Goal: Task Accomplishment & Management: Complete application form

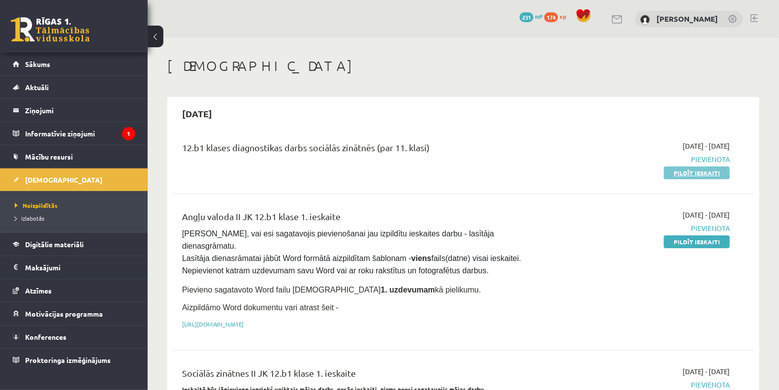
click at [692, 172] on link "Pildīt ieskaiti" at bounding box center [697, 172] width 66 height 13
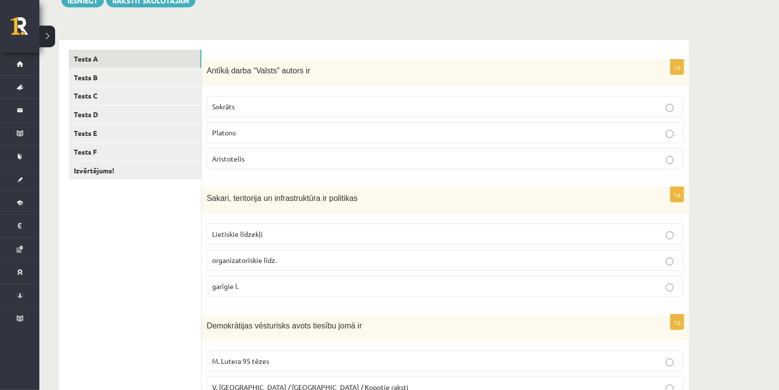
scroll to position [117, 0]
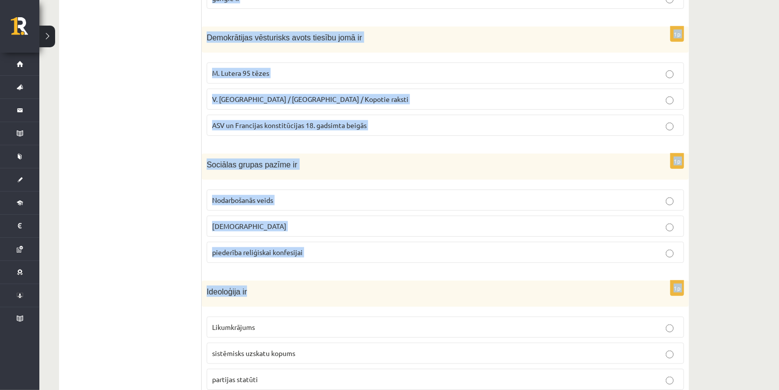
drag, startPoint x: 208, startPoint y: 84, endPoint x: 404, endPoint y: 276, distance: 274.6
click at [404, 276] on form "1p Antīkā darba “Valsts” autors ir Sokrāts Platons Aristotelis 1p Sakari, terit…" at bounding box center [446, 80] width 468 height 636
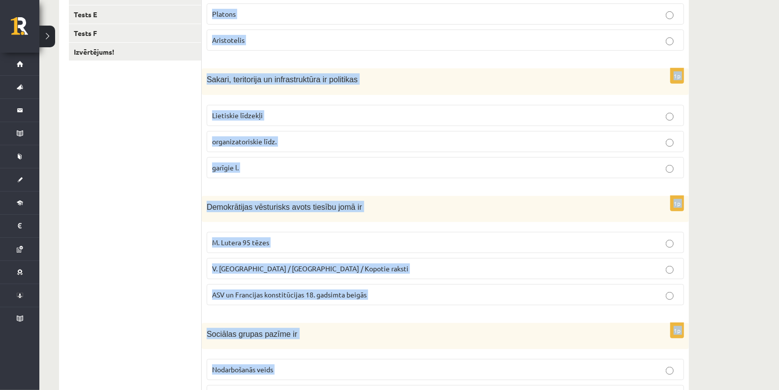
scroll to position [171, 0]
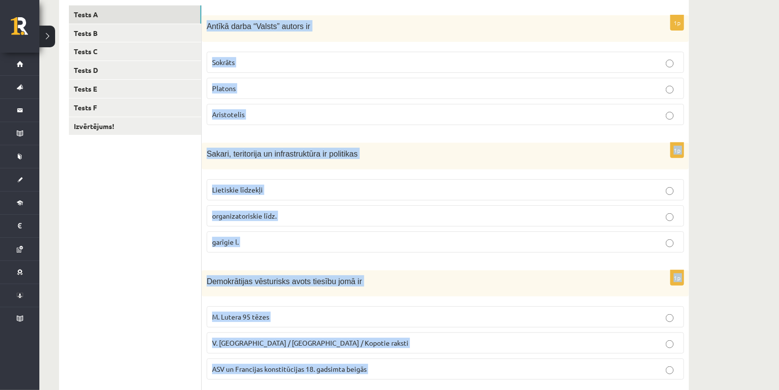
click at [153, 207] on ul "Tests A Tests B Tests C Tests D Tests E Tests F Izvērtējums!" at bounding box center [135, 323] width 133 height 636
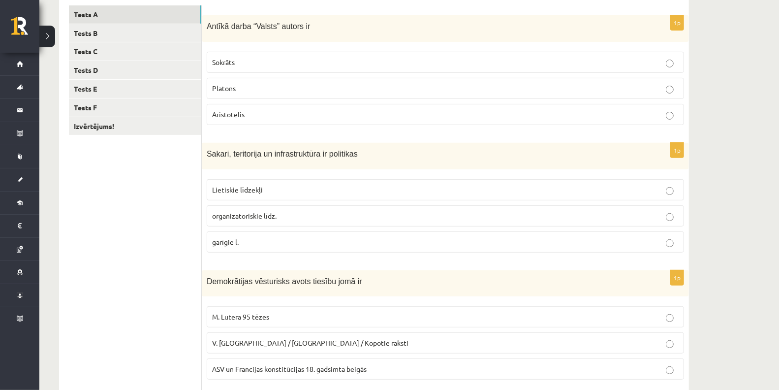
click at [153, 207] on ul "Tests A Tests B Tests C Tests D Tests E Tests F Izvērtējums!" at bounding box center [135, 323] width 133 height 636
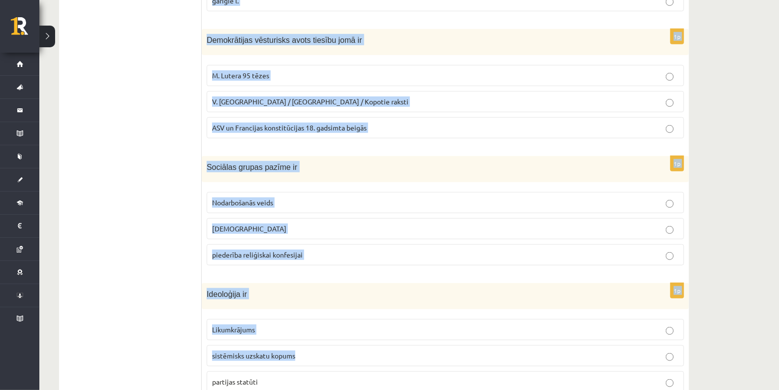
scroll to position [445, 0]
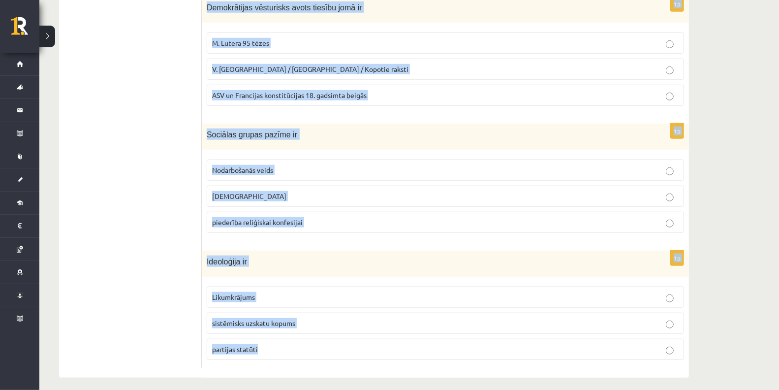
drag, startPoint x: 207, startPoint y: 25, endPoint x: 475, endPoint y: 346, distance: 417.9
click at [475, 346] on form "1p Antīkā darba “Valsts” autors ir Sokrāts Platons Aristotelis 1p Sakari, terit…" at bounding box center [446, 50] width 468 height 636
copy form "Antīkā darba “Valsts” autors ir Sokrāts Platons Aristotelis 1p Sakari, teritori…"
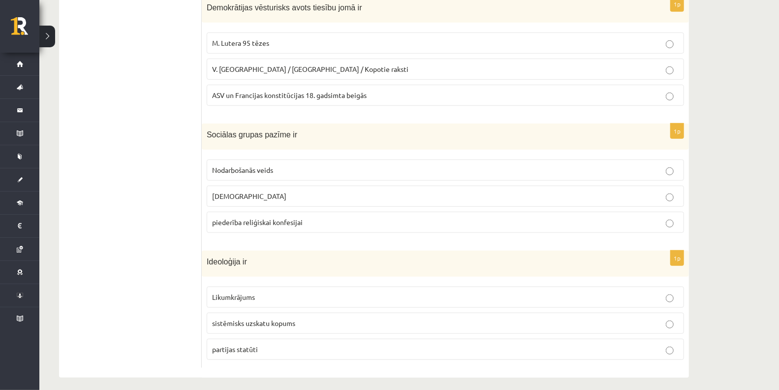
click at [183, 125] on ul "Tests A Tests B Tests C Tests D Tests E Tests F Izvērtējums!" at bounding box center [135, 50] width 133 height 636
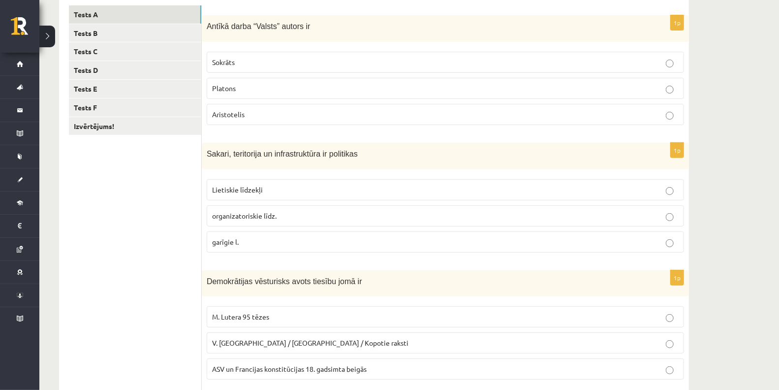
click at [226, 84] on span "Platons" at bounding box center [224, 88] width 24 height 9
click at [254, 181] on label "Lietiskie līdzekļi" at bounding box center [445, 189] width 477 height 21
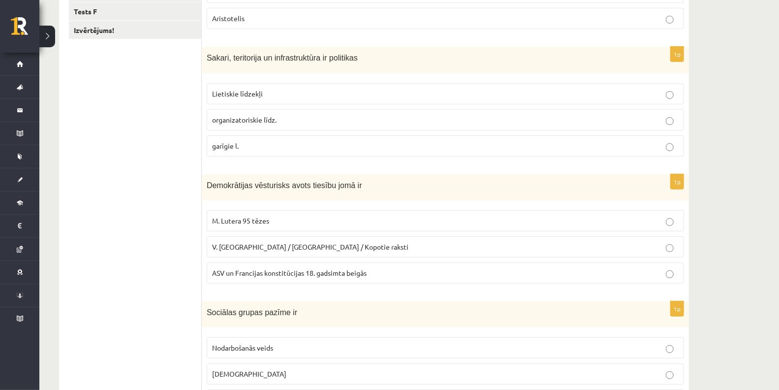
scroll to position [281, 0]
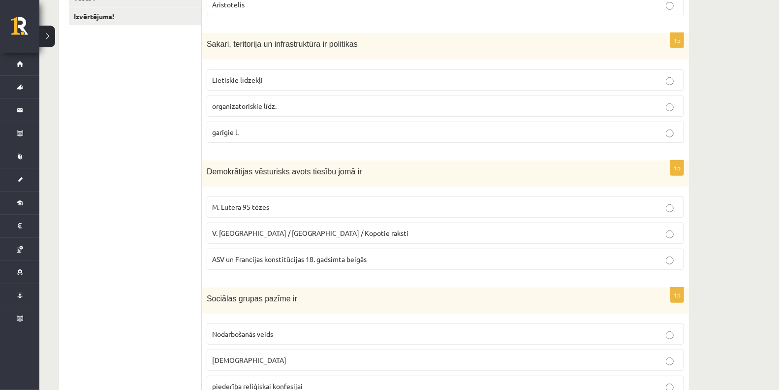
click at [332, 254] on span "ASV un Francijas konstitūcijas 18. gadsimta beigās" at bounding box center [289, 258] width 155 height 9
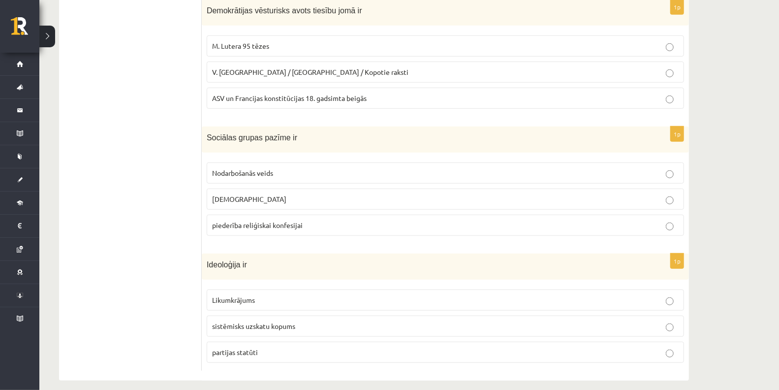
scroll to position [445, 0]
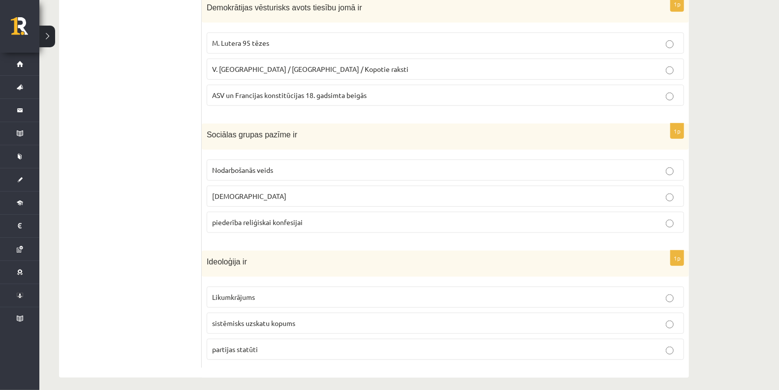
click at [246, 319] on span "sistēmisks uzskatu kopums" at bounding box center [253, 322] width 83 height 9
click at [247, 222] on p "piederība reliģiskai konfesijai" at bounding box center [445, 222] width 467 height 10
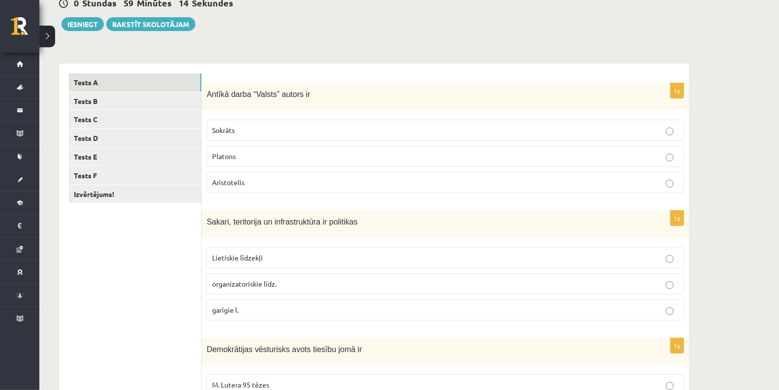
scroll to position [62, 0]
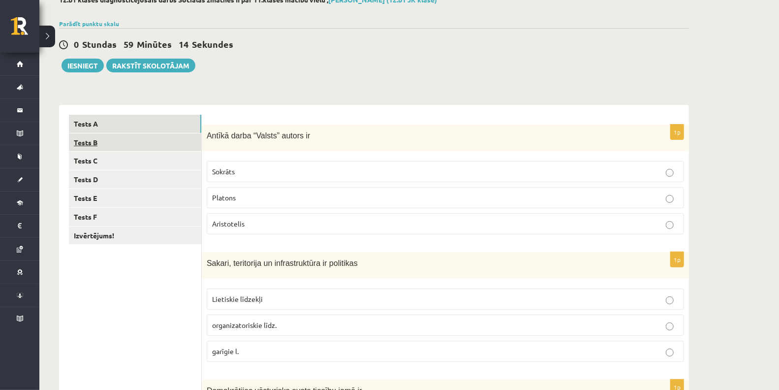
click at [111, 136] on link "Tests B" at bounding box center [135, 142] width 132 height 18
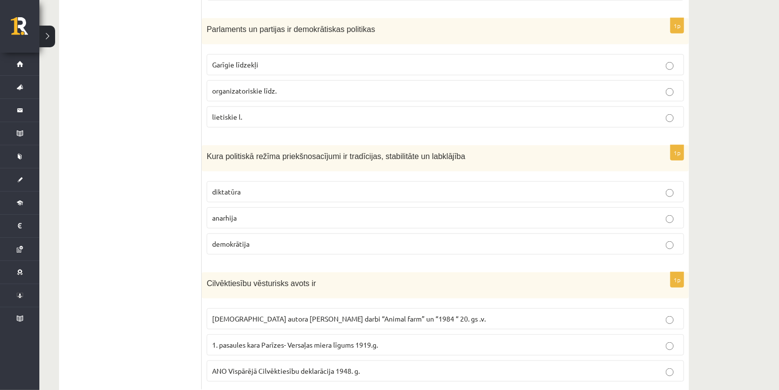
scroll to position [445, 0]
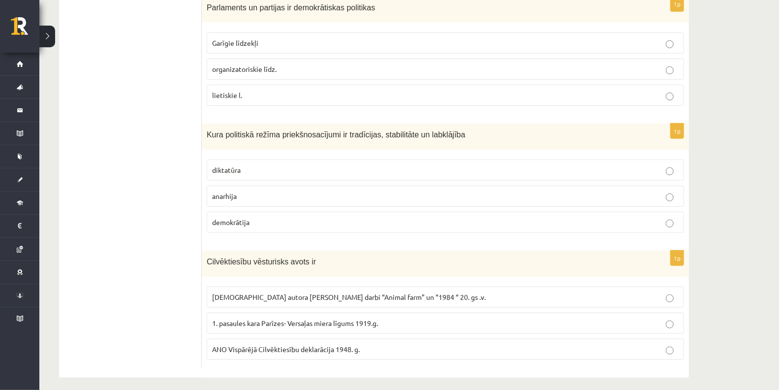
click at [229, 222] on label "demokrātija" at bounding box center [445, 222] width 477 height 21
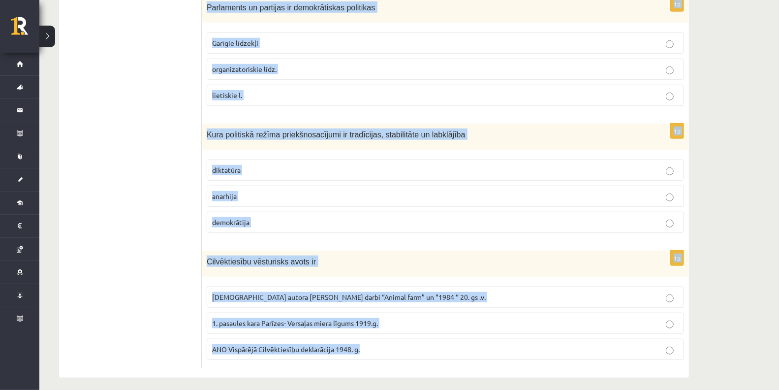
drag, startPoint x: 208, startPoint y: 133, endPoint x: 421, endPoint y: 351, distance: 305.3
click at [421, 351] on form "1p Sociālas grupas pazīme nav Hobijs izglītības līmenis mantiskais stāvoklis 1p…" at bounding box center [446, 50] width 468 height 636
copy form "Sociālas grupas pazīme nav Hobijs izglītības līmenis mantiskais stāvoklis 1p Ga…"
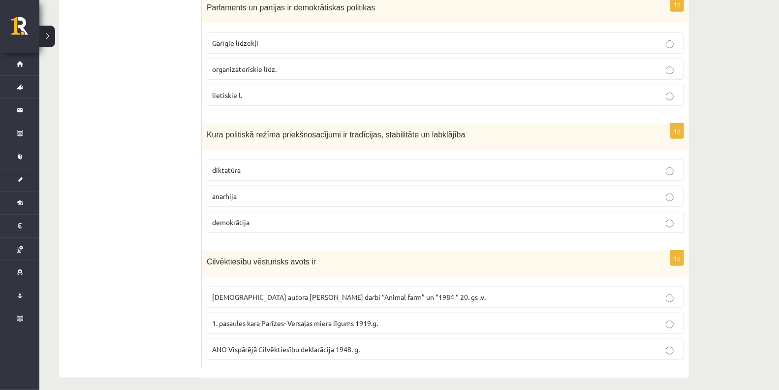
click at [190, 322] on ul "Tests A Tests B Tests C Tests D Tests E Tests F Izvērtējums!" at bounding box center [135, 50] width 133 height 636
click at [229, 345] on span "ANO Vispārējā Cilvēktiesību deklarācija 1948. g." at bounding box center [286, 349] width 148 height 9
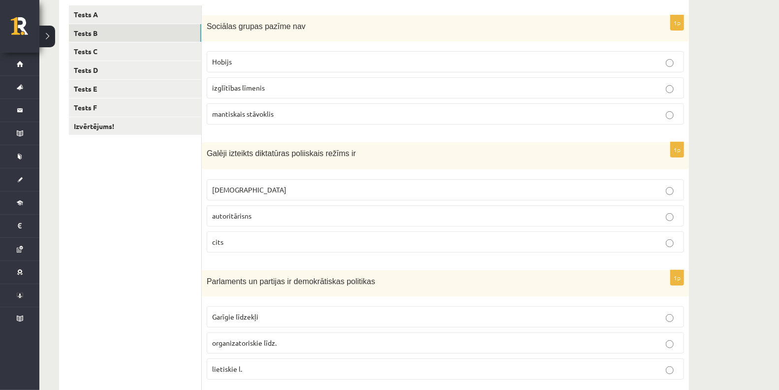
scroll to position [117, 0]
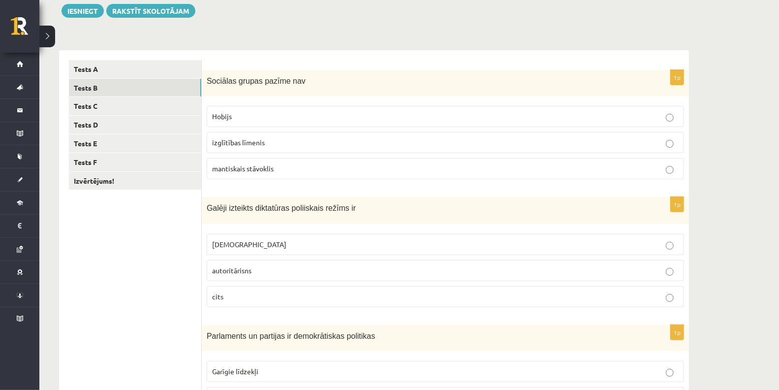
click at [282, 110] on label "Hobijs" at bounding box center [445, 116] width 477 height 21
click at [275, 234] on label "totalitārisms" at bounding box center [445, 244] width 477 height 21
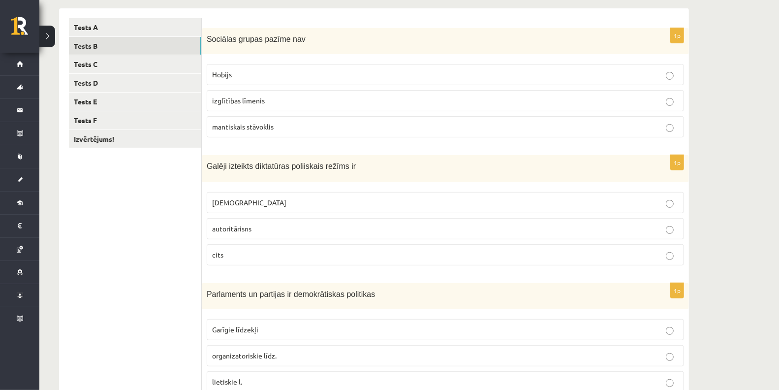
scroll to position [171, 0]
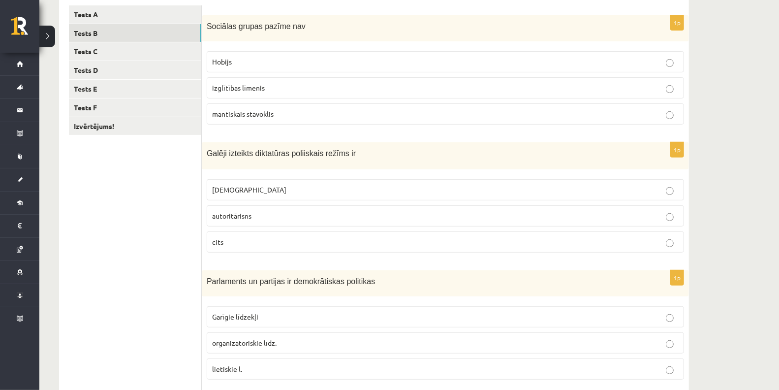
click at [281, 338] on p "organizatoriskie līdz." at bounding box center [445, 343] width 467 height 10
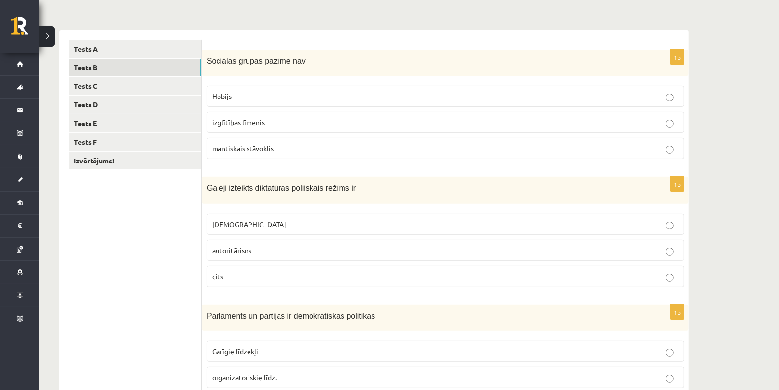
scroll to position [117, 0]
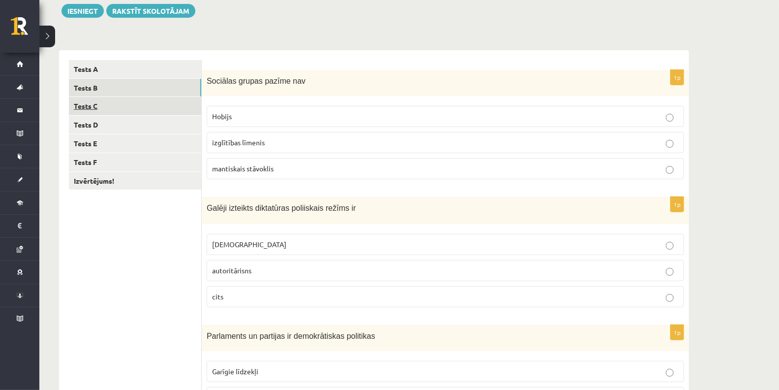
click at [93, 104] on link "Tests C" at bounding box center [135, 106] width 132 height 18
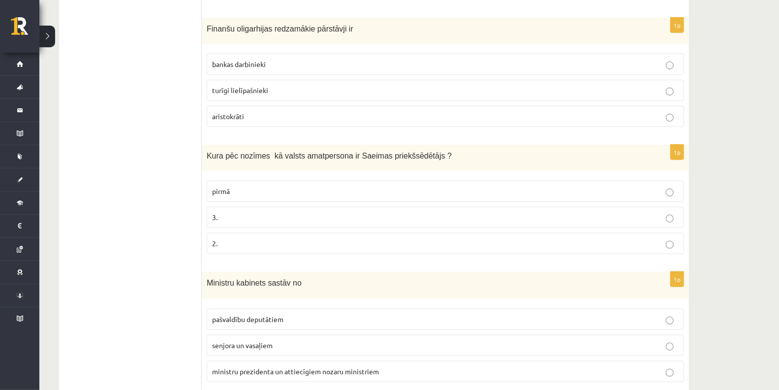
scroll to position [446, 0]
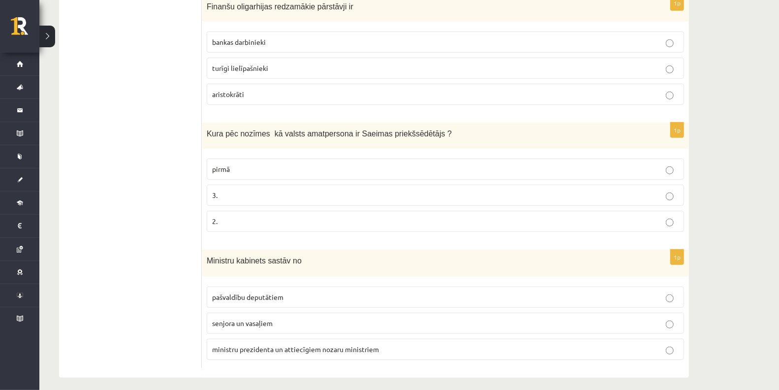
click at [226, 217] on p "2." at bounding box center [445, 221] width 467 height 10
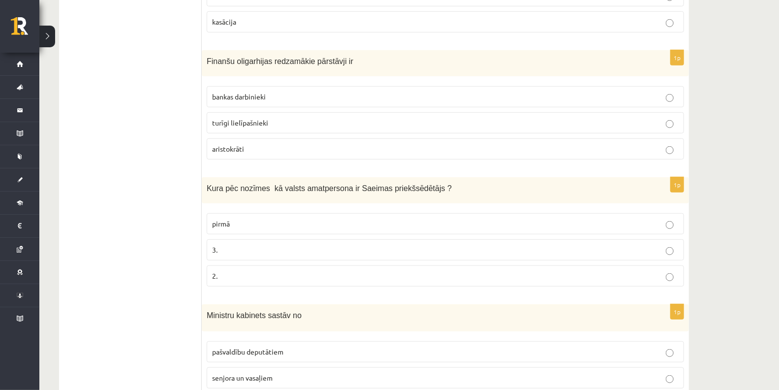
click at [222, 253] on label "3." at bounding box center [445, 249] width 477 height 21
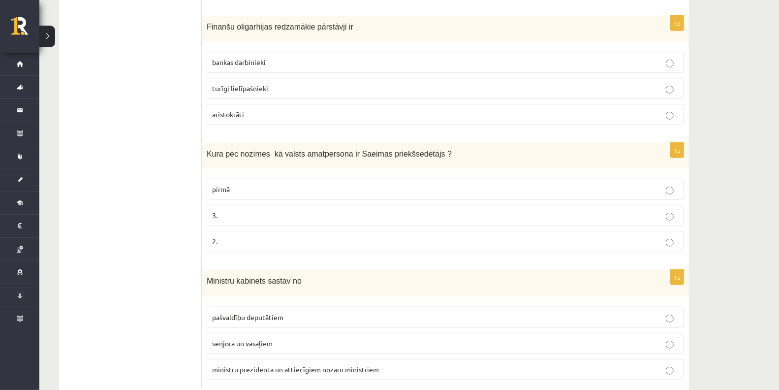
scroll to position [446, 0]
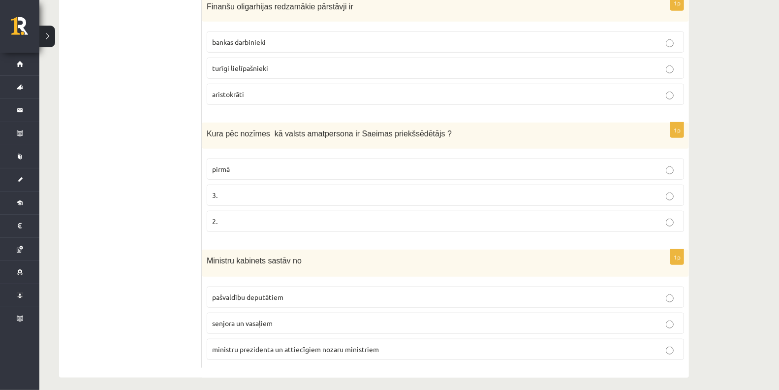
click at [235, 344] on p "ministru prezidenta un attiecīgiem nozaru ministriem" at bounding box center [445, 349] width 467 height 10
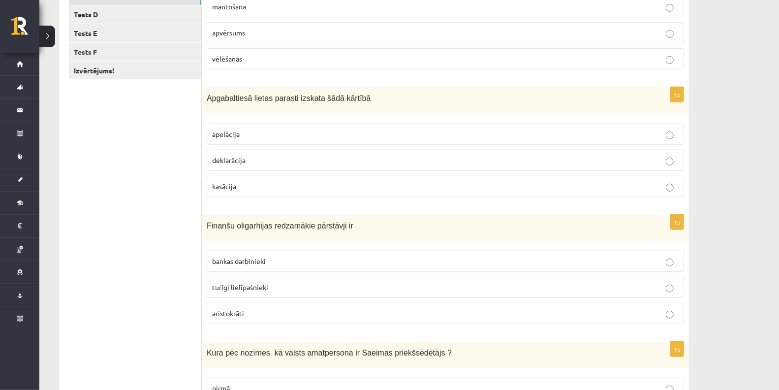
scroll to position [118, 0]
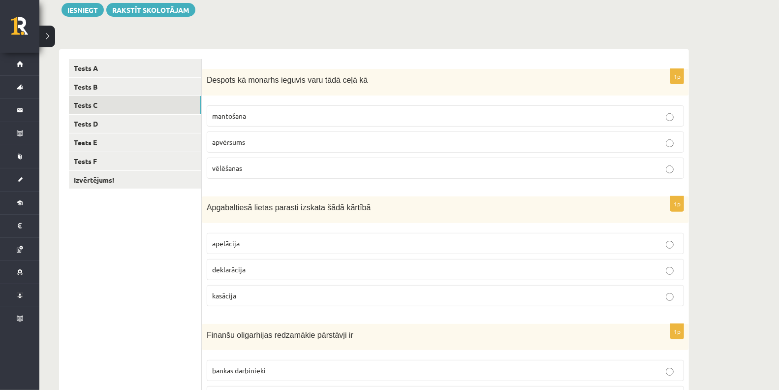
click at [240, 124] on label "mantošana" at bounding box center [445, 115] width 477 height 21
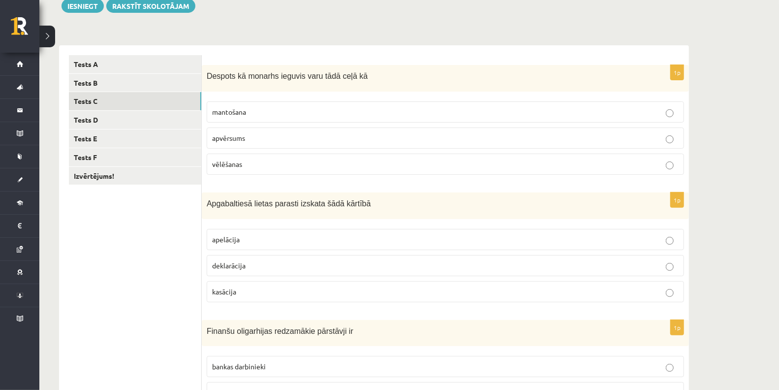
scroll to position [227, 0]
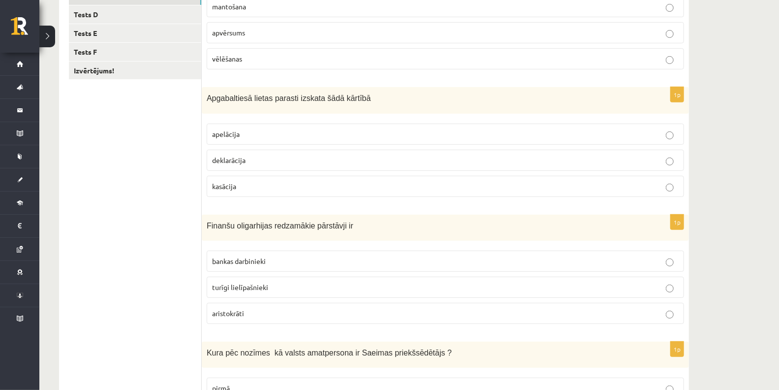
click at [223, 131] on span "apelācija" at bounding box center [226, 133] width 28 height 9
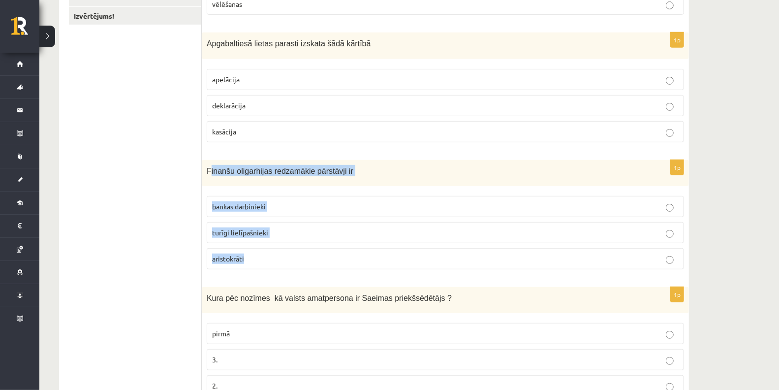
drag, startPoint x: 208, startPoint y: 163, endPoint x: 288, endPoint y: 247, distance: 115.6
click at [288, 247] on div "1p Finanšu oligarhijas redzamākie pārstāvji ir bankas darbinieki turīgi lielīpa…" at bounding box center [445, 218] width 487 height 117
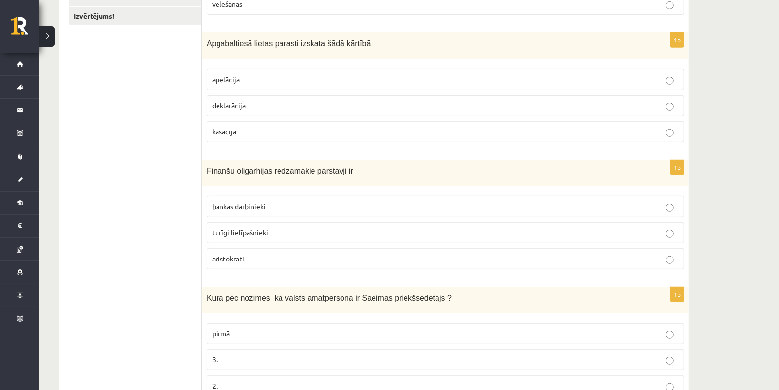
click at [178, 168] on ul "Tests A Tests B Tests C Tests D Tests E Tests F Izvērtējums!" at bounding box center [135, 213] width 133 height 637
drag, startPoint x: 193, startPoint y: 165, endPoint x: 199, endPoint y: 204, distance: 39.3
click at [258, 224] on div "**********" at bounding box center [374, 213] width 630 height 657
click at [214, 173] on div "Finanšu oligarhijas redzamākie pārstāvji ir" at bounding box center [445, 173] width 487 height 26
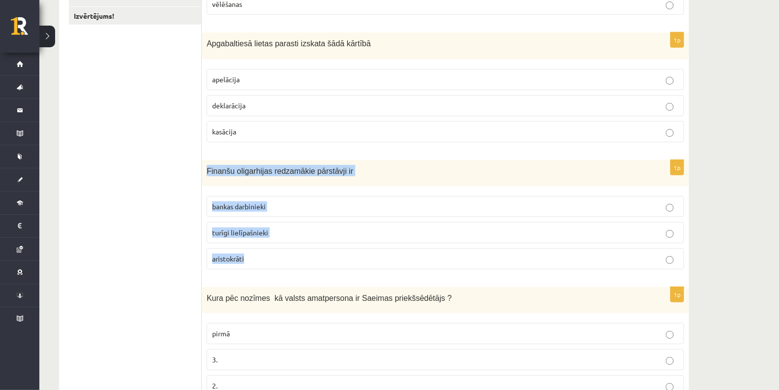
drag, startPoint x: 207, startPoint y: 167, endPoint x: 281, endPoint y: 263, distance: 120.8
click at [281, 263] on div "1p Finanšu oligarhijas redzamākie pārstāvji ir bankas darbinieki turīgi lielīpa…" at bounding box center [445, 218] width 487 height 117
copy div "Finanšu oligarhijas redzamākie pārstāvji ir bankas darbinieki turīgi lielīpašni…"
click at [232, 227] on p "turīgi lielīpašnieki" at bounding box center [445, 232] width 467 height 10
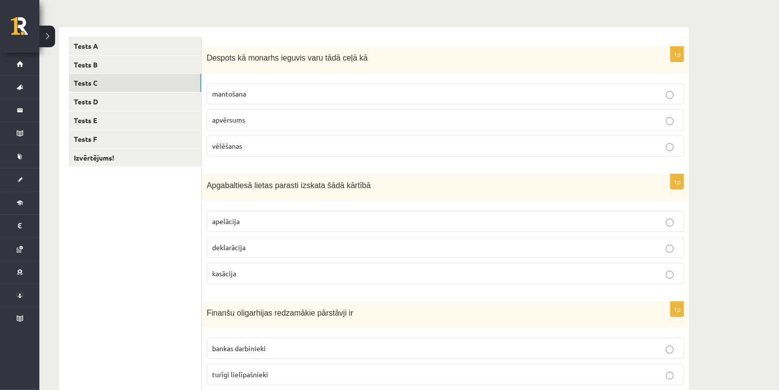
scroll to position [118, 0]
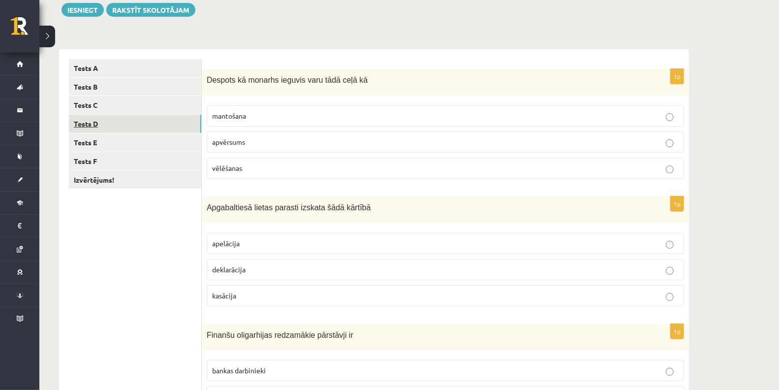
click at [102, 127] on link "Tests D" at bounding box center [135, 124] width 132 height 18
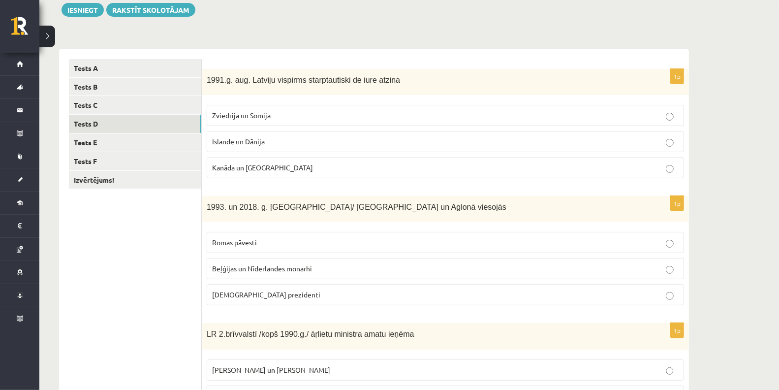
click at [237, 173] on label "Kanāda un ASV" at bounding box center [445, 167] width 477 height 21
click at [225, 237] on p "Romas pāvesti" at bounding box center [445, 242] width 467 height 10
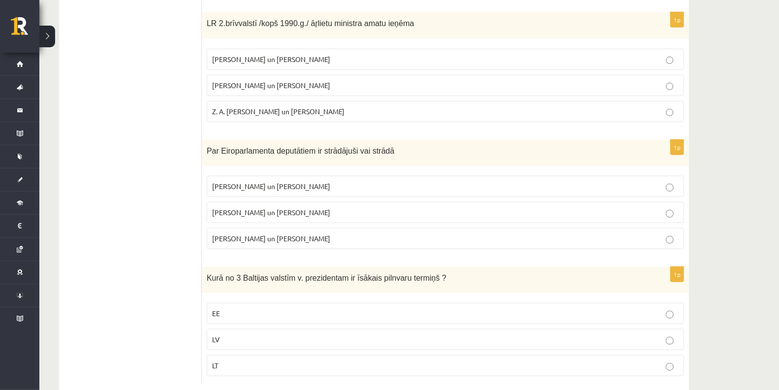
scroll to position [444, 0]
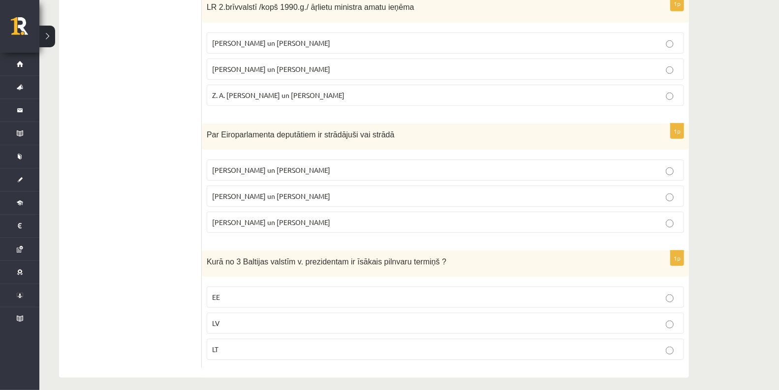
click at [222, 186] on label "I. Vaidere un N. Ušakovs" at bounding box center [445, 196] width 477 height 21
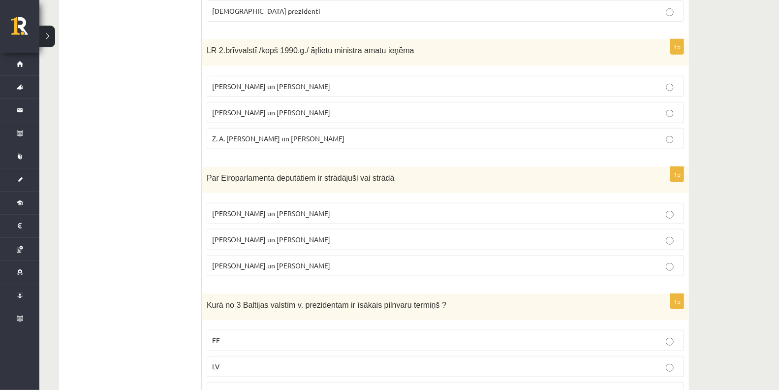
scroll to position [390, 0]
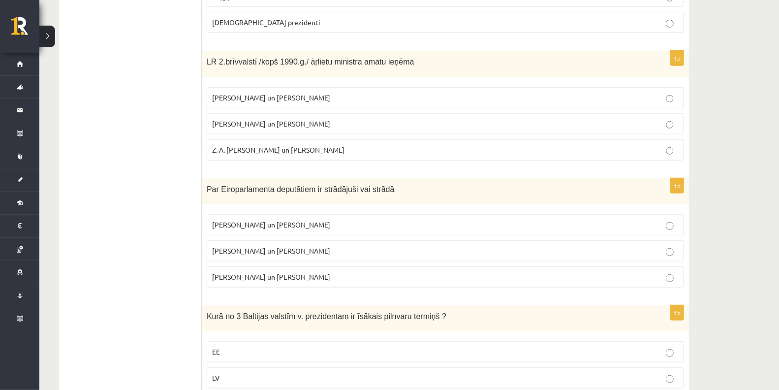
click at [219, 95] on span "A. Pinočets un N. Mandela" at bounding box center [271, 97] width 118 height 9
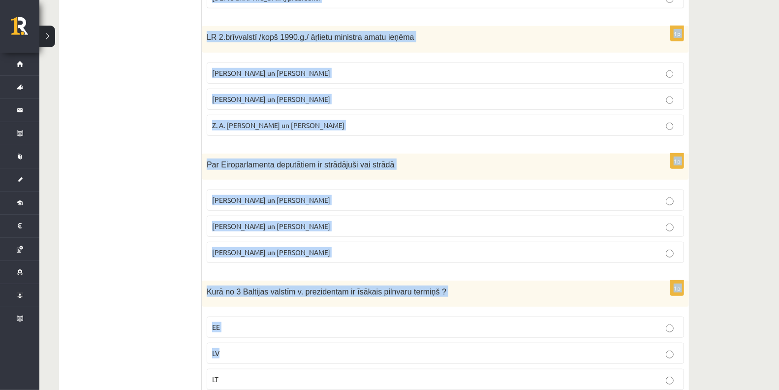
scroll to position [444, 0]
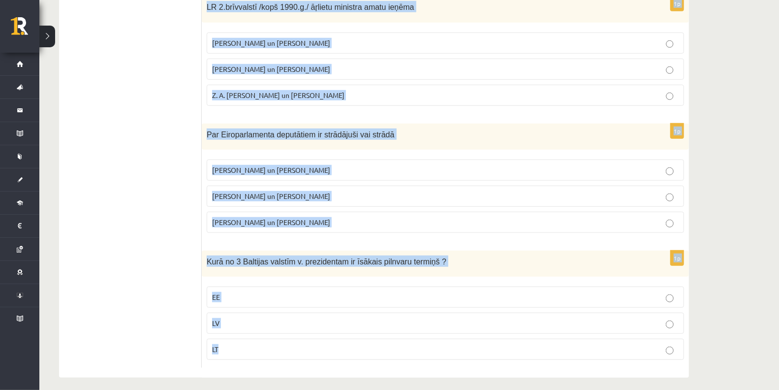
drag, startPoint x: 207, startPoint y: 80, endPoint x: 407, endPoint y: 385, distance: 364.8
copy form "1991.g. aug. Latviju vispirms starptautiski de iure atzina Zviedrija un Somija …"
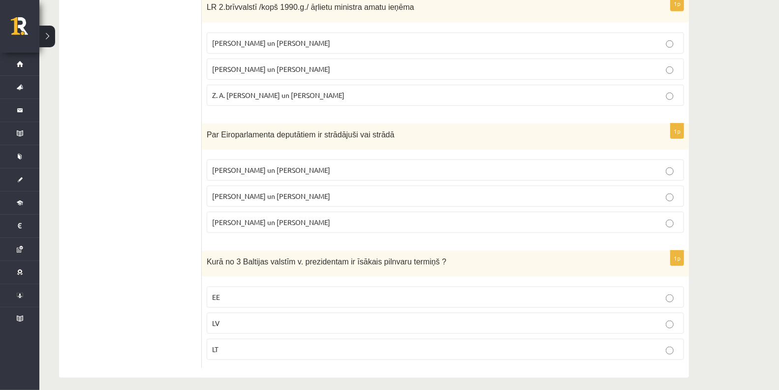
drag, startPoint x: 176, startPoint y: 291, endPoint x: 197, endPoint y: 309, distance: 27.6
click at [175, 292] on ul "Tests A Tests B Tests C Tests D Tests E Tests F Izvērtējums!" at bounding box center [135, 49] width 133 height 635
click at [221, 320] on p "LV" at bounding box center [445, 323] width 467 height 10
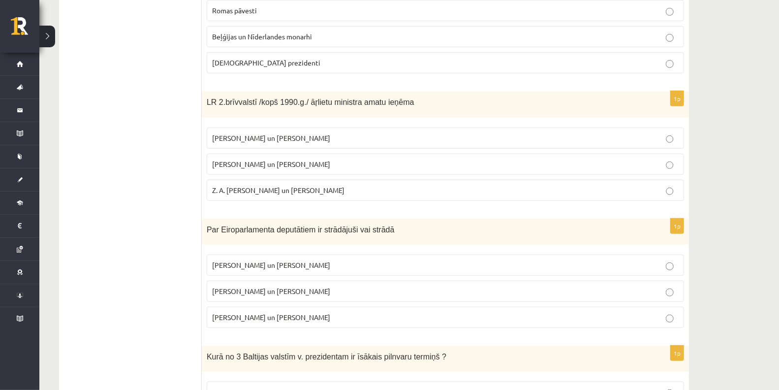
scroll to position [335, 0]
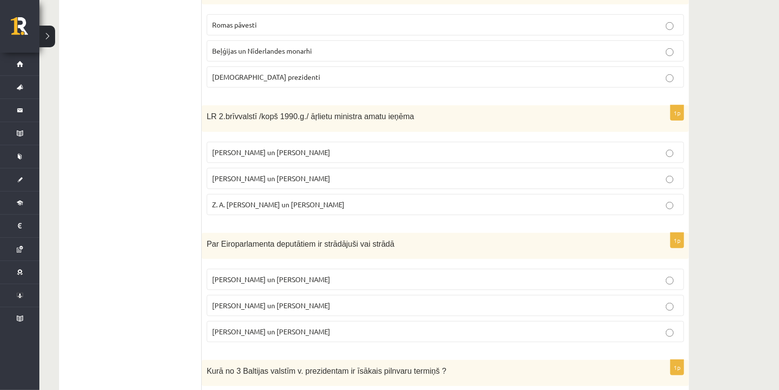
click at [280, 174] on span "A. Pabriks un J Jurkāns" at bounding box center [271, 178] width 118 height 9
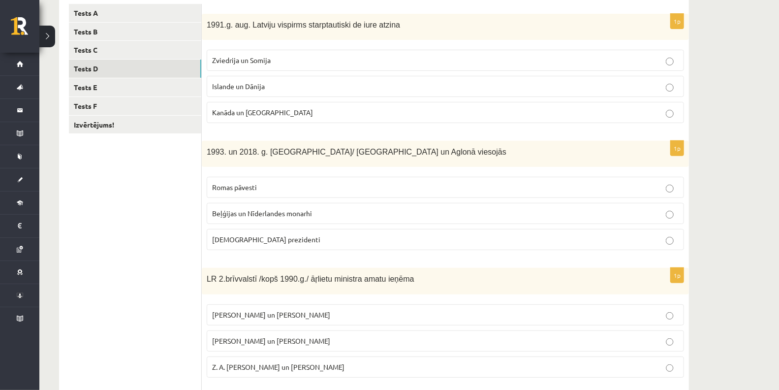
scroll to position [171, 0]
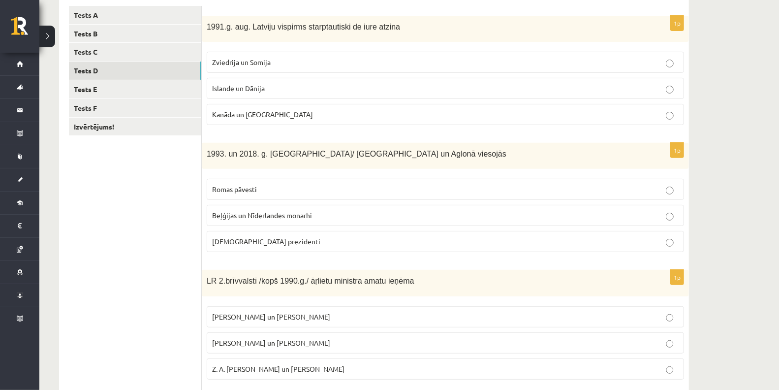
click at [289, 96] on label "Islande un Dānija" at bounding box center [445, 88] width 477 height 21
click at [102, 94] on link "Tests E" at bounding box center [135, 89] width 132 height 18
click at [83, 89] on link "Tests E" at bounding box center [135, 89] width 132 height 18
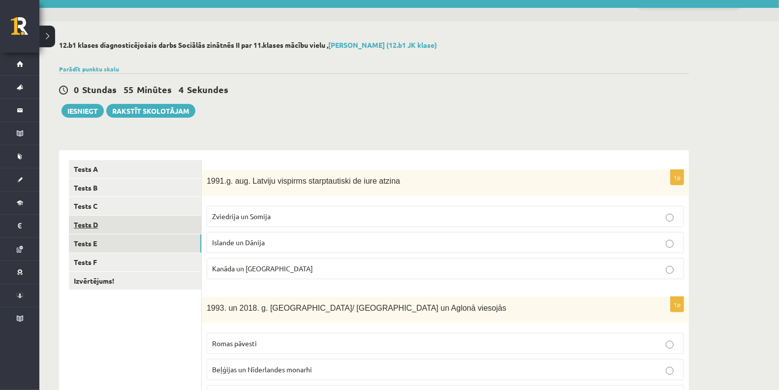
scroll to position [7, 0]
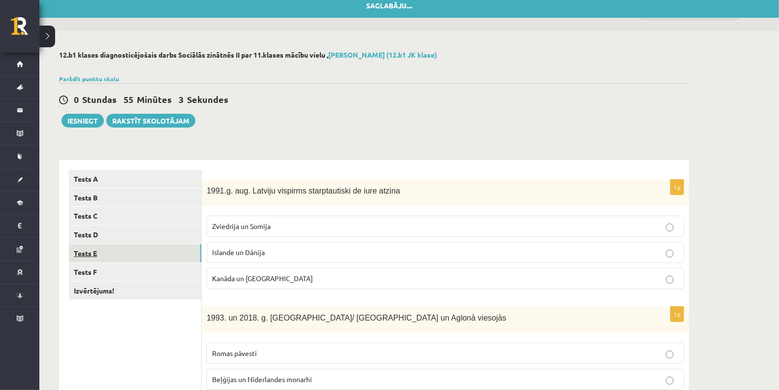
click at [87, 256] on link "Tests E" at bounding box center [135, 253] width 132 height 18
click at [95, 263] on link "Tests F" at bounding box center [135, 272] width 132 height 18
click at [91, 269] on link "Tests F" at bounding box center [135, 272] width 132 height 18
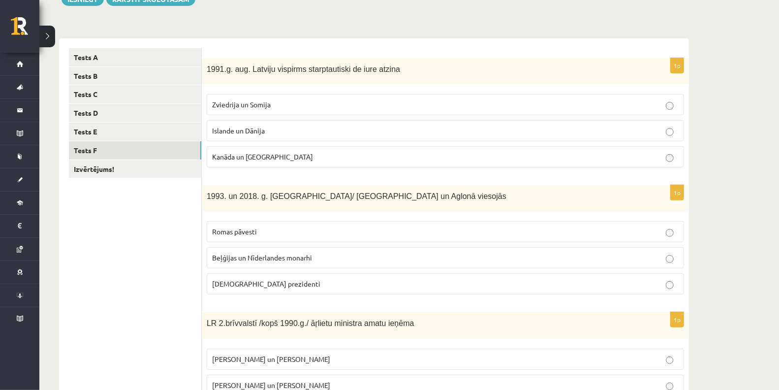
scroll to position [116, 0]
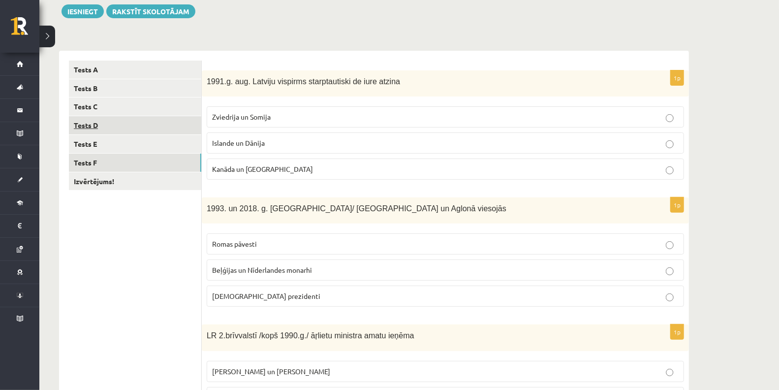
click at [96, 121] on link "Tests D" at bounding box center [135, 125] width 132 height 18
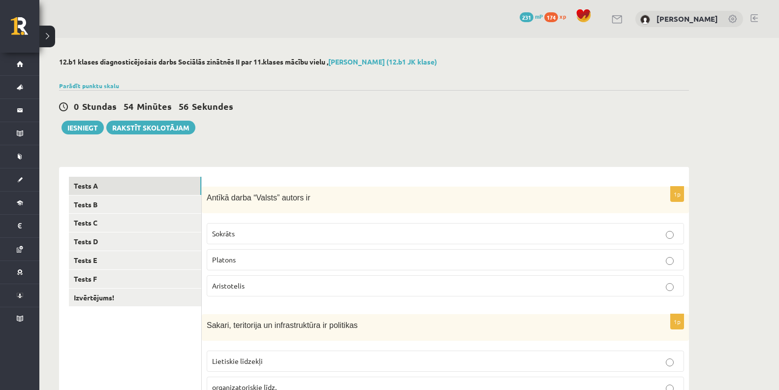
scroll to position [116, 0]
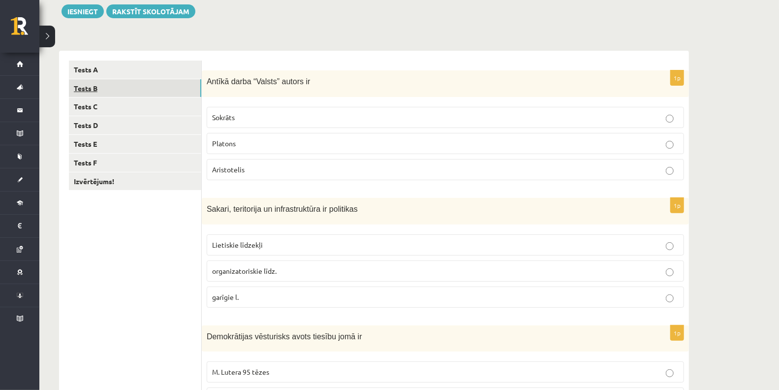
click at [96, 83] on link "Tests B" at bounding box center [135, 88] width 132 height 18
click at [94, 102] on link "Tests C" at bounding box center [135, 106] width 132 height 18
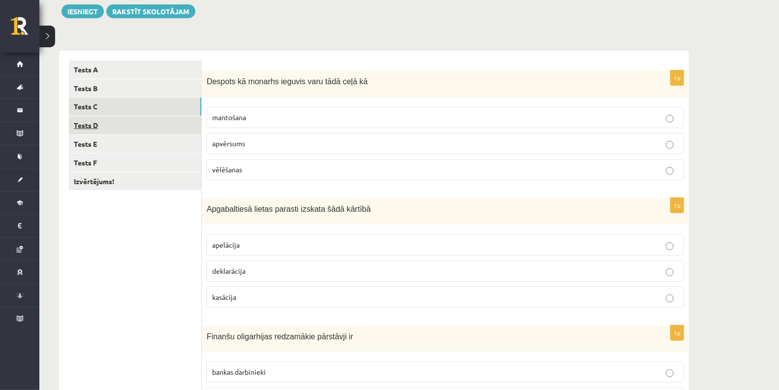
click at [94, 122] on link "Tests D" at bounding box center [135, 125] width 132 height 18
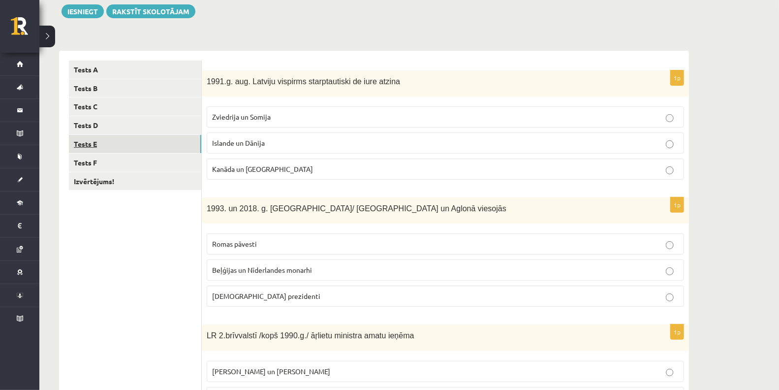
click at [89, 143] on link "Tests E" at bounding box center [135, 144] width 132 height 18
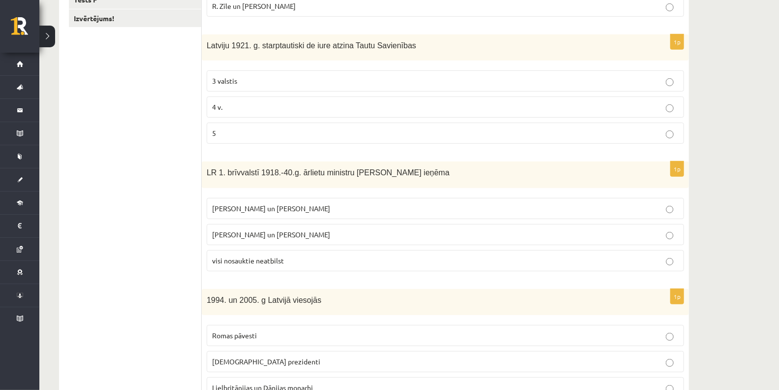
scroll to position [444, 0]
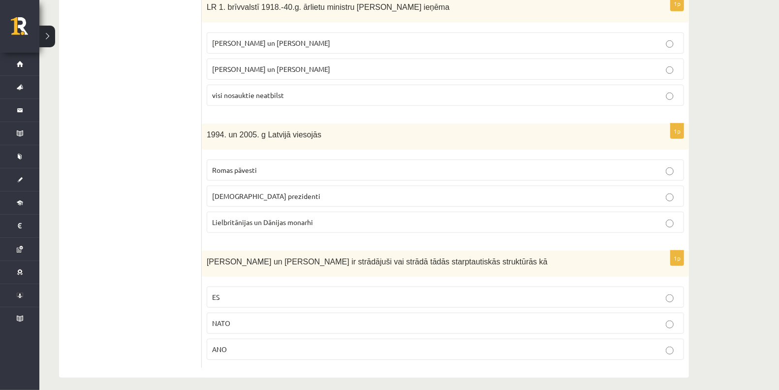
click at [230, 219] on span "Lielbritānijas un Dānijas monarhi" at bounding box center [262, 222] width 101 height 9
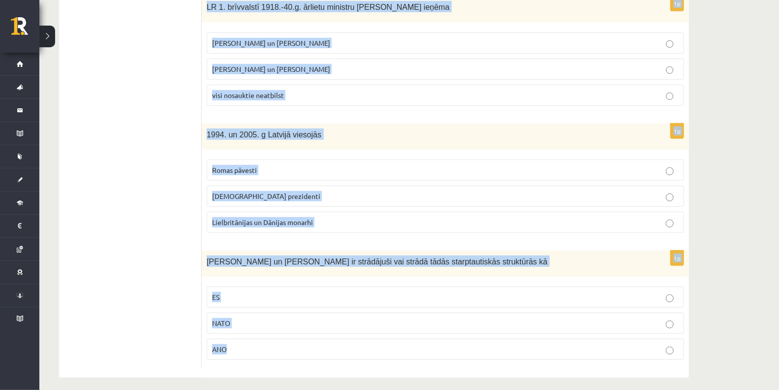
drag, startPoint x: 208, startPoint y: 190, endPoint x: 342, endPoint y: 366, distance: 220.8
click at [342, 366] on div "1p Par ES augstām amatpersonām ir strādājuši vai strādā M. Zālīte un Z. Liepiņš…" at bounding box center [445, 49] width 487 height 655
copy form "Par ES augstām amatpersonām ir strādājuši vai strādā M. Zālīte un Z. Liepiņš Va…"
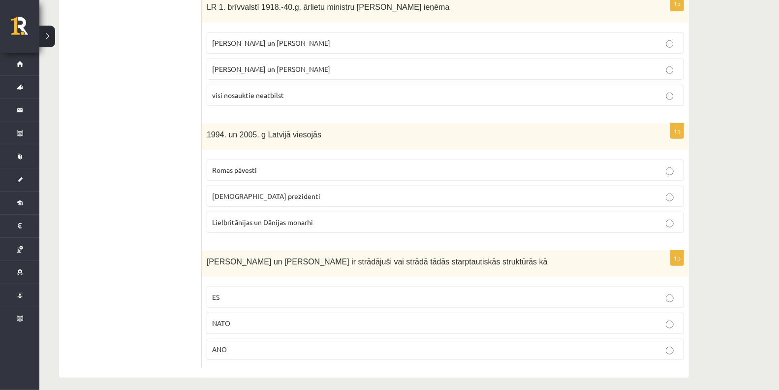
click at [183, 232] on ul "Tests A Tests B Tests C Tests D Tests E Tests F Izvērtējums!" at bounding box center [135, 49] width 133 height 635
drag, startPoint x: 248, startPoint y: 291, endPoint x: 208, endPoint y: 300, distance: 40.8
click at [249, 292] on p "ES" at bounding box center [445, 297] width 467 height 10
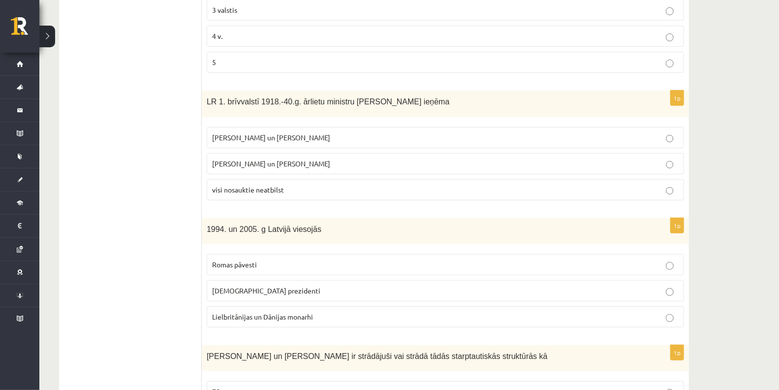
scroll to position [335, 0]
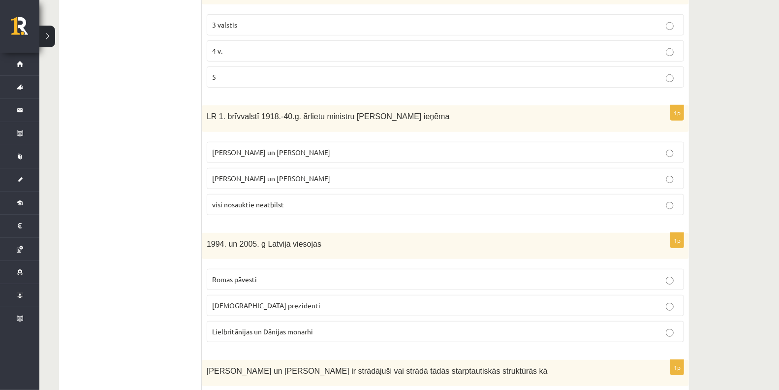
click at [253, 148] on span "[PERSON_NAME] un [PERSON_NAME]" at bounding box center [271, 152] width 118 height 9
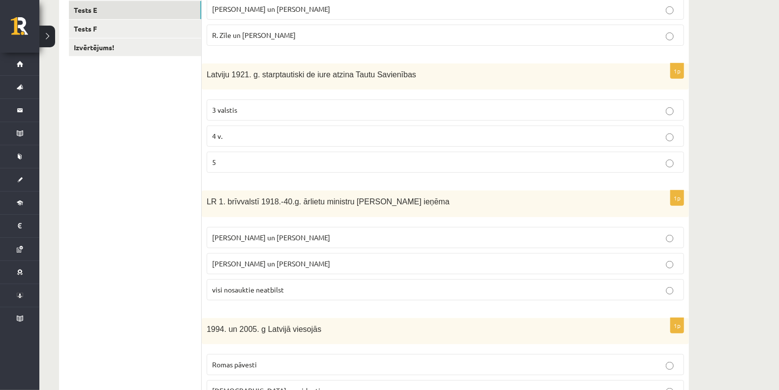
scroll to position [225, 0]
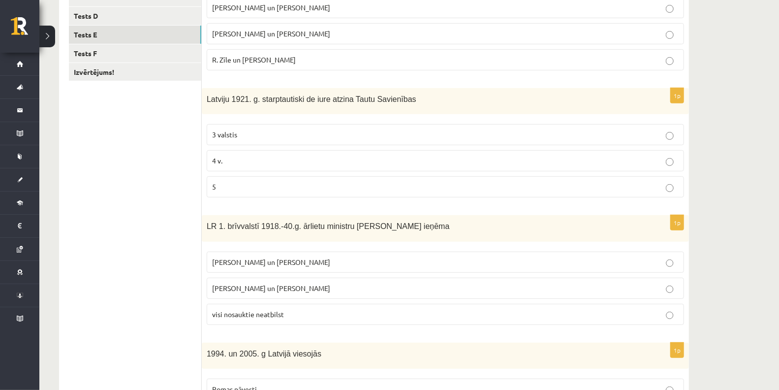
click at [269, 158] on p "4 v." at bounding box center [445, 161] width 467 height 10
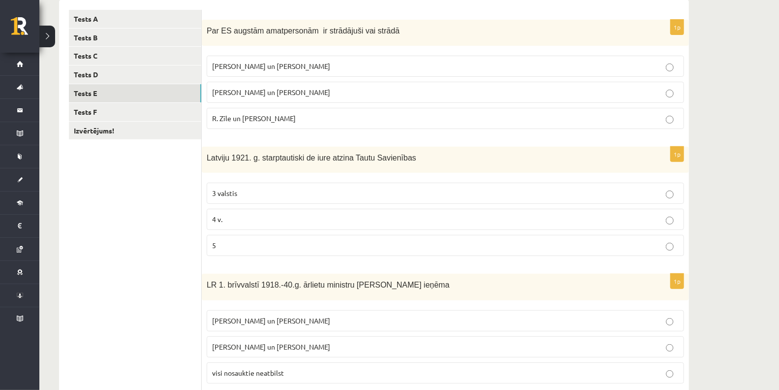
scroll to position [116, 0]
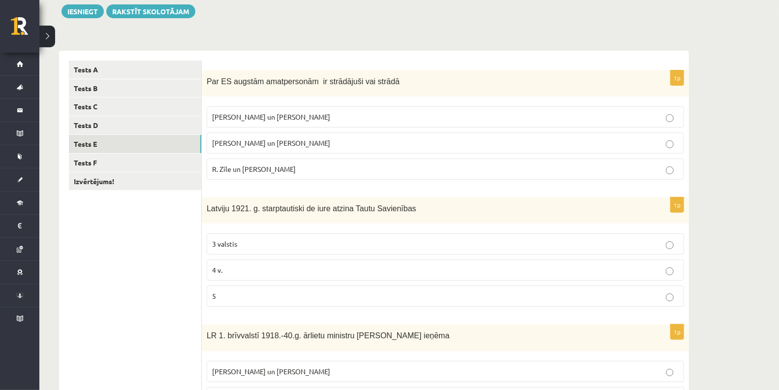
click at [272, 165] on span "R. Zīle un [PERSON_NAME]" at bounding box center [254, 168] width 84 height 9
click at [162, 167] on link "Tests F" at bounding box center [135, 163] width 132 height 18
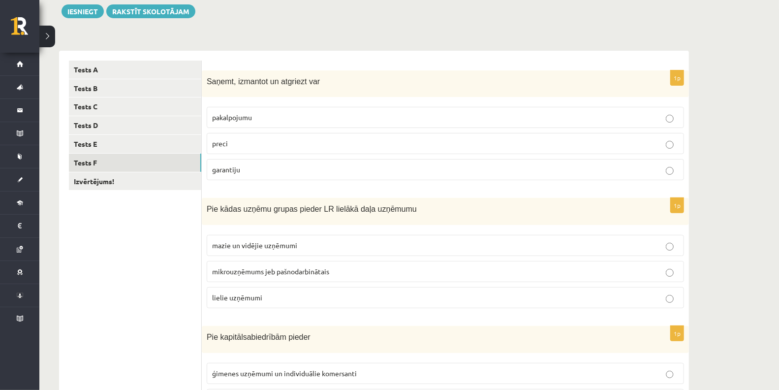
click at [234, 146] on p "preci" at bounding box center [445, 143] width 467 height 10
drag, startPoint x: 222, startPoint y: 266, endPoint x: 233, endPoint y: 262, distance: 11.1
click at [227, 267] on span "mikrouzņēmums jeb pašnodarbinātais" at bounding box center [270, 271] width 117 height 9
click at [281, 261] on label "mikrouzņēmums jeb pašnodarbinātais" at bounding box center [445, 271] width 477 height 21
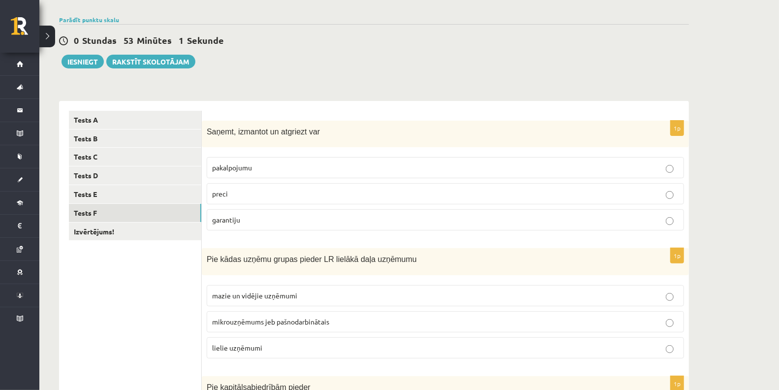
scroll to position [65, 0]
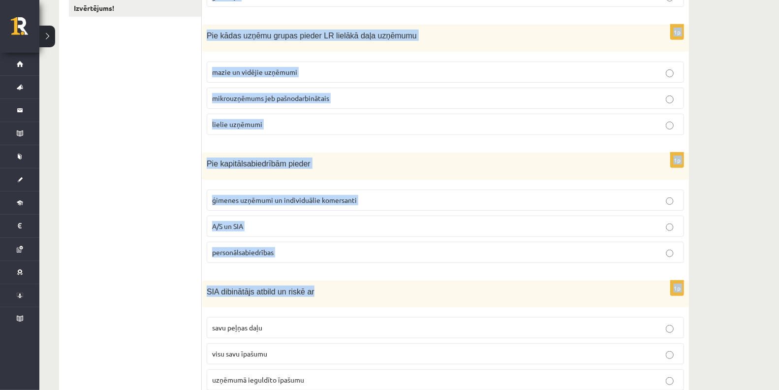
drag, startPoint x: 206, startPoint y: 131, endPoint x: 402, endPoint y: 284, distance: 247.9
click at [397, 282] on form "1p Saņemt, izmantot un atgriezt var pakalpojumu preci garantiju 1p Pie kādas uz…" at bounding box center [446, 206] width 468 height 639
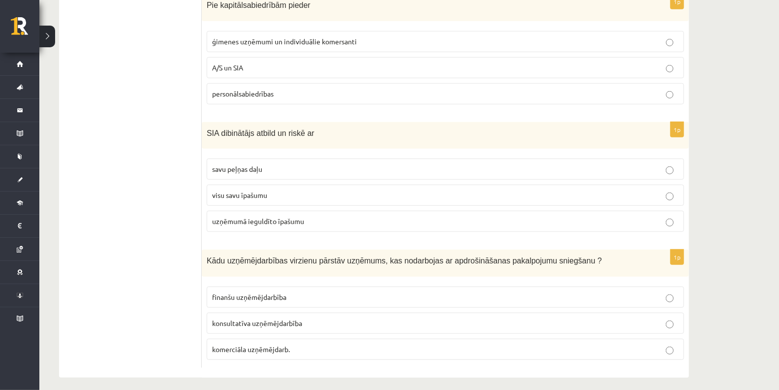
drag, startPoint x: 407, startPoint y: 293, endPoint x: 402, endPoint y: 288, distance: 6.6
click at [407, 293] on p "finanšu uzņēmējdarbība" at bounding box center [445, 297] width 467 height 10
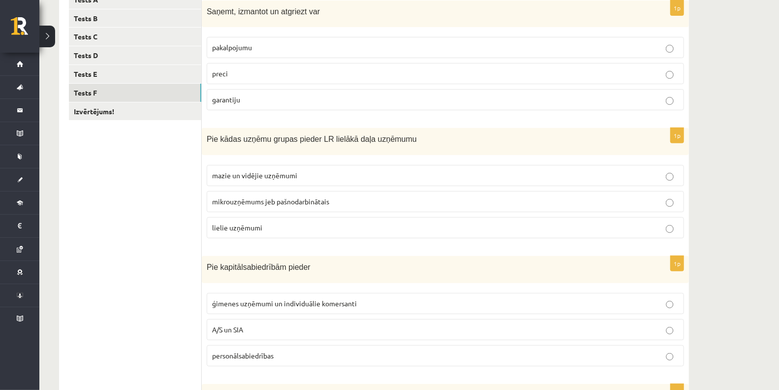
scroll to position [120, 0]
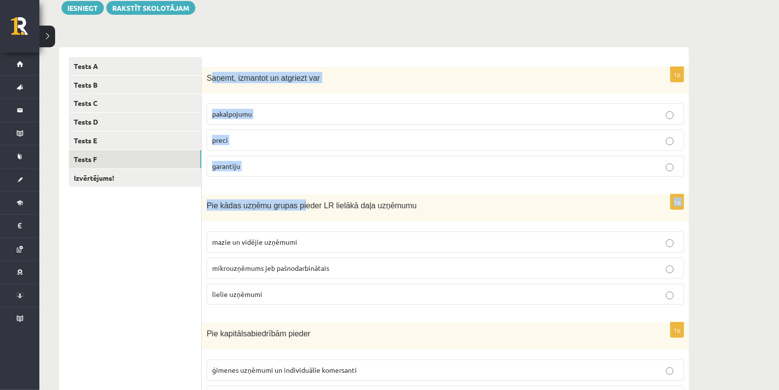
drag, startPoint x: 245, startPoint y: 116, endPoint x: 278, endPoint y: 125, distance: 33.7
click at [291, 175] on div "1p Saņemt, izmantot un atgriezt var pakalpojumu preci garantiju" at bounding box center [445, 126] width 487 height 118
click at [223, 90] on div "Saņemt, izmantot un atgriezt var" at bounding box center [445, 80] width 487 height 27
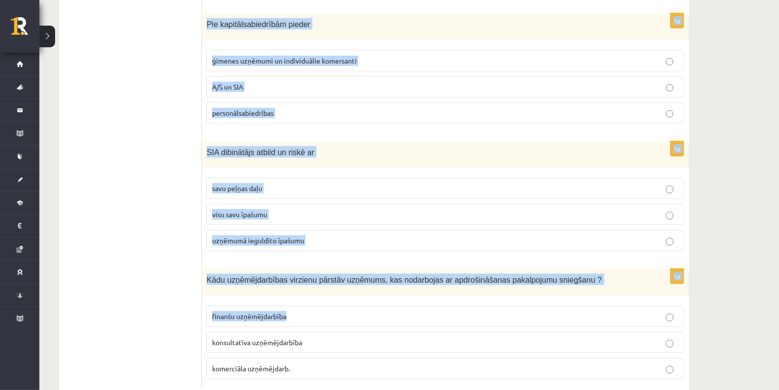
scroll to position [448, 0]
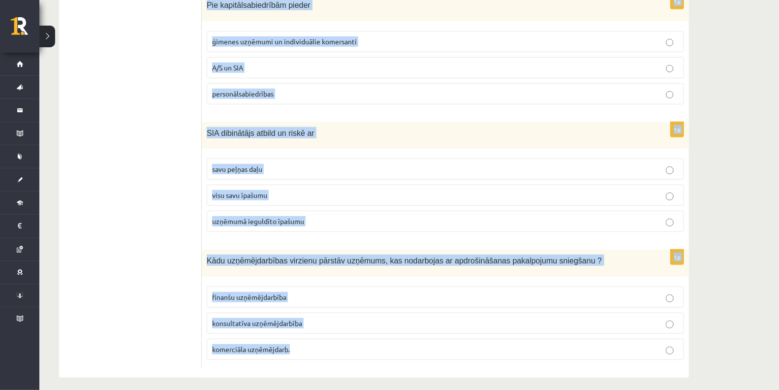
drag, startPoint x: 205, startPoint y: 76, endPoint x: 348, endPoint y: 342, distance: 301.5
click at [348, 342] on form "1p Saņemt, izmantot un atgriezt var pakalpojumu preci garantiju 1p Pie kādas uz…" at bounding box center [446, 48] width 468 height 639
copy form "Saņemt, izmantot un atgriezt var pakalpojumu preci garantiju 1p Pie kādas uzņēm…"
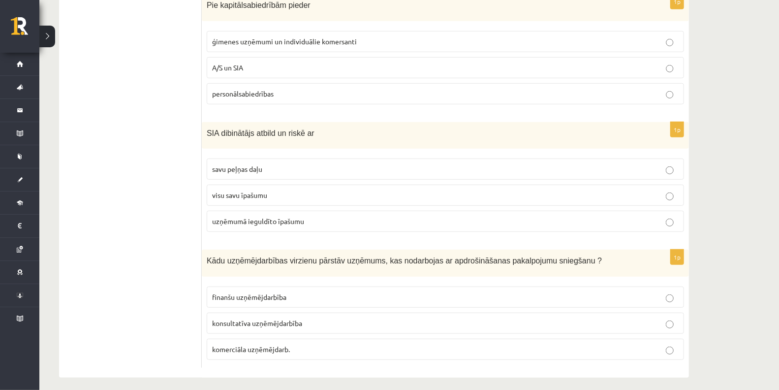
click at [145, 146] on ul "Tests A Tests B Tests C Tests D Tests E Tests F Izvērtējums!" at bounding box center [135, 48] width 133 height 639
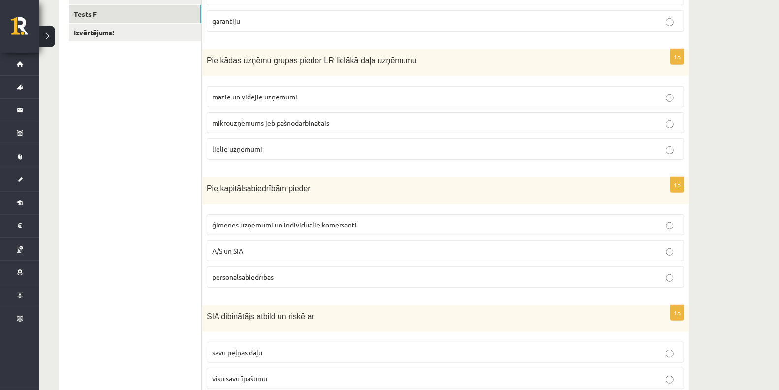
scroll to position [120, 0]
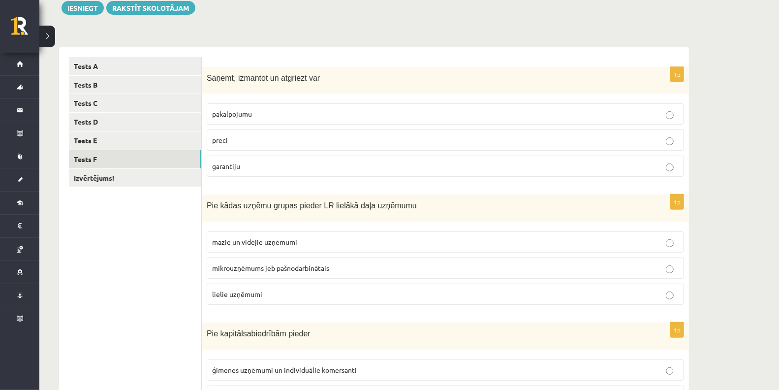
click at [275, 240] on span "mazie un vidējie uzņēmumi" at bounding box center [254, 241] width 85 height 9
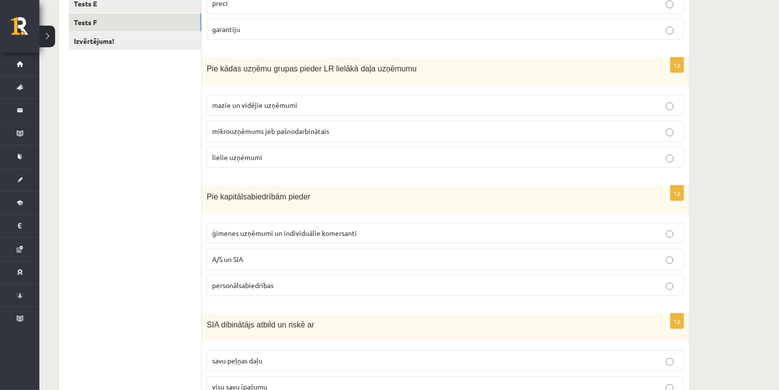
scroll to position [338, 0]
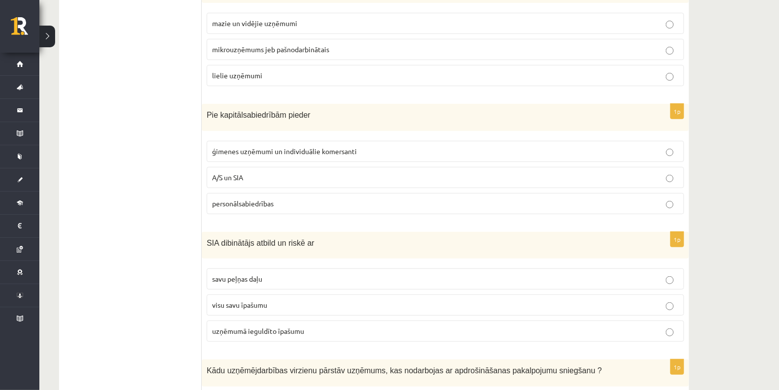
click at [279, 185] on fieldset "ģimenes uzņēmumi un individuālie komersanti A/S un SIA personālsabiedrības" at bounding box center [445, 176] width 477 height 81
click at [341, 161] on fieldset "ģimenes uzņēmumi un individuālie komersanti A/S un SIA personālsabiedrības" at bounding box center [445, 176] width 477 height 81
click at [351, 172] on p "A/S un SIA" at bounding box center [445, 177] width 467 height 10
click at [254, 320] on label "uzņēmumā ieguldīto īpašumu" at bounding box center [445, 330] width 477 height 21
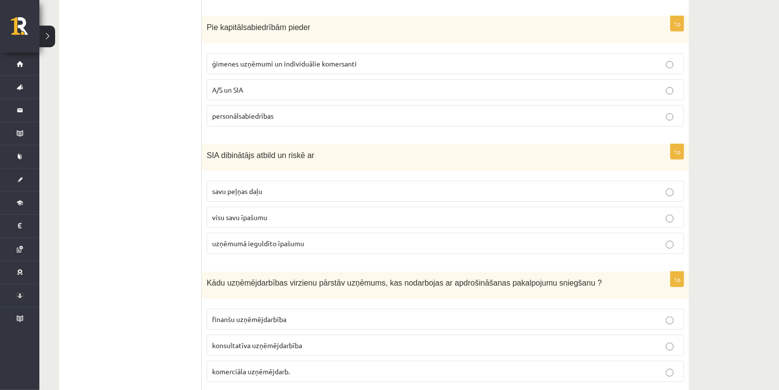
scroll to position [448, 0]
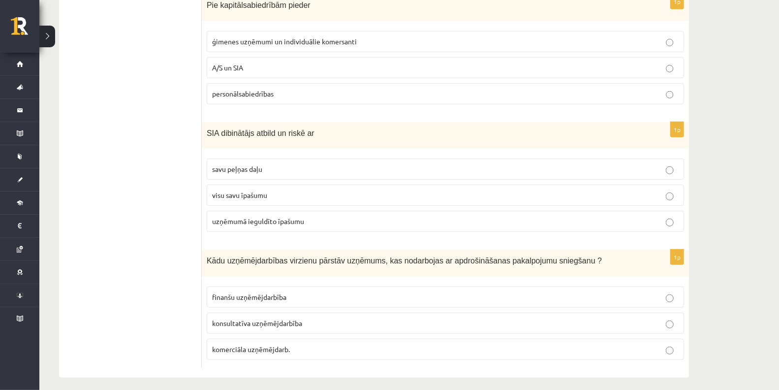
click at [270, 286] on label "finanšu uzņēmējdarbība" at bounding box center [445, 296] width 477 height 21
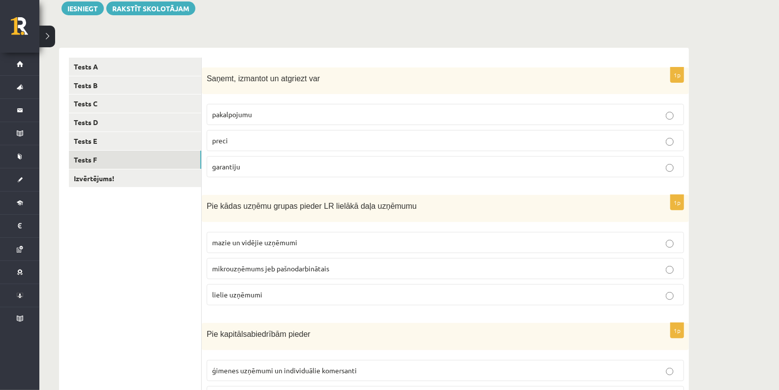
scroll to position [65, 0]
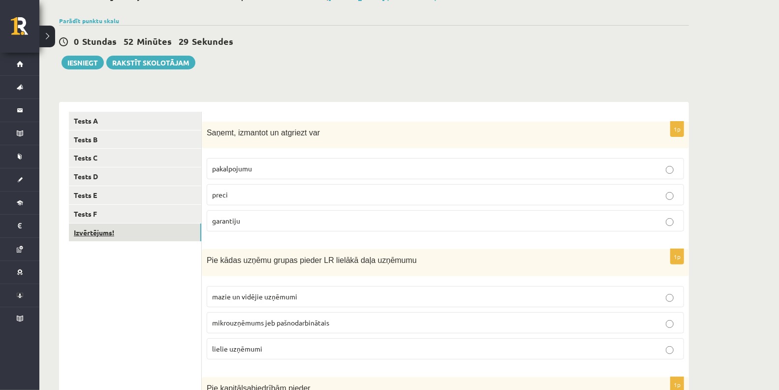
click at [114, 224] on link "Izvērtējums!" at bounding box center [135, 232] width 132 height 18
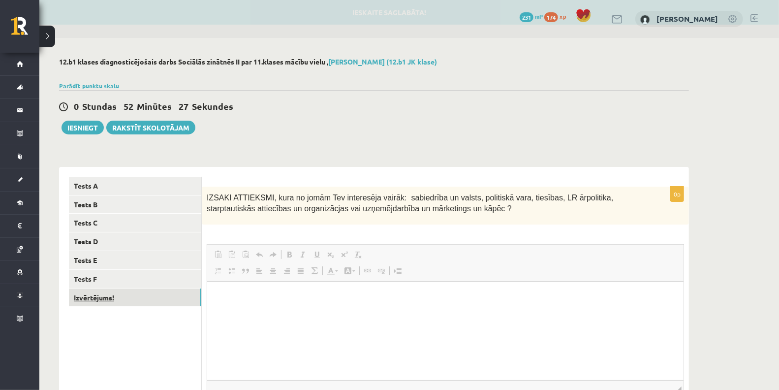
scroll to position [0, 0]
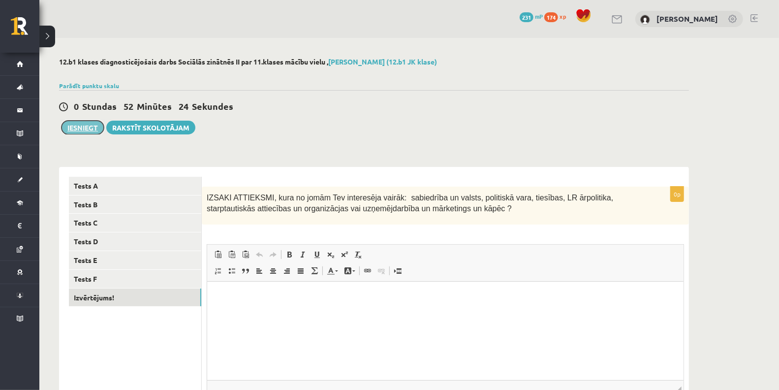
click at [67, 131] on button "Iesniegt" at bounding box center [83, 128] width 42 height 14
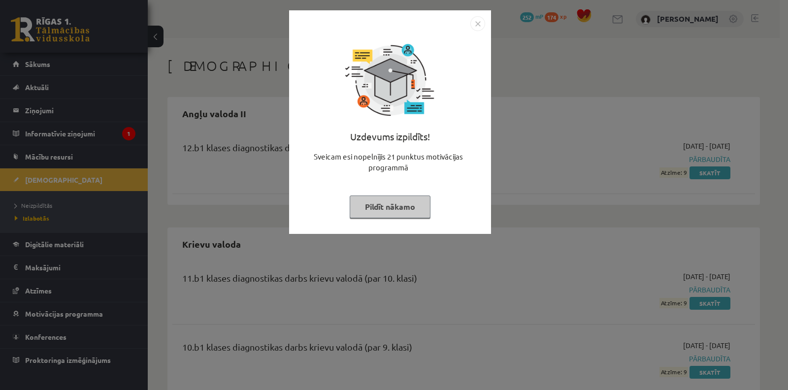
click at [413, 200] on button "Pildīt nākamo" at bounding box center [389, 206] width 81 height 23
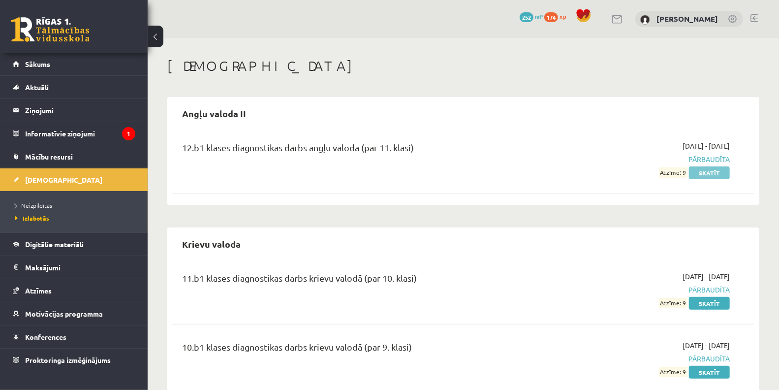
click at [716, 168] on link "Skatīt" at bounding box center [709, 172] width 41 height 13
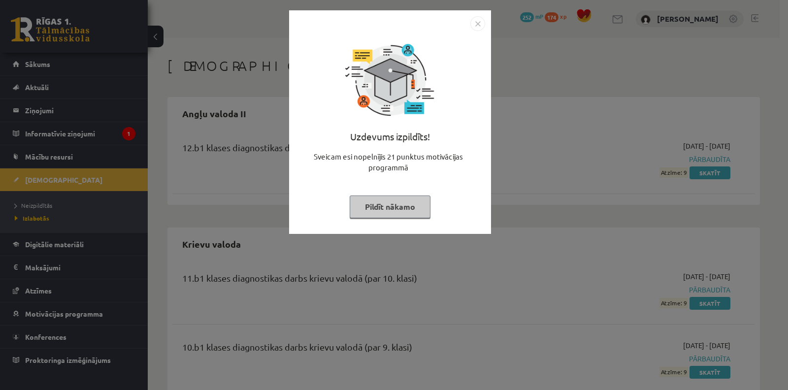
click at [471, 215] on div "Uzdevums izpildīts! Sveicam esi nopelnījis 21 punktus motivācijas programmā Pil…" at bounding box center [390, 129] width 190 height 197
click at [474, 29] on img "Close" at bounding box center [477, 23] width 15 height 15
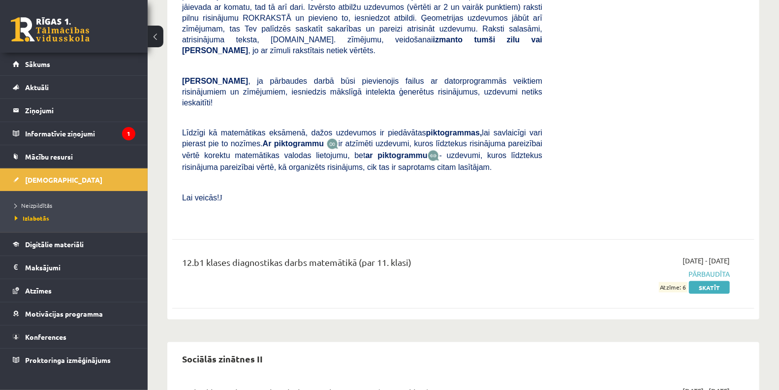
scroll to position [658, 0]
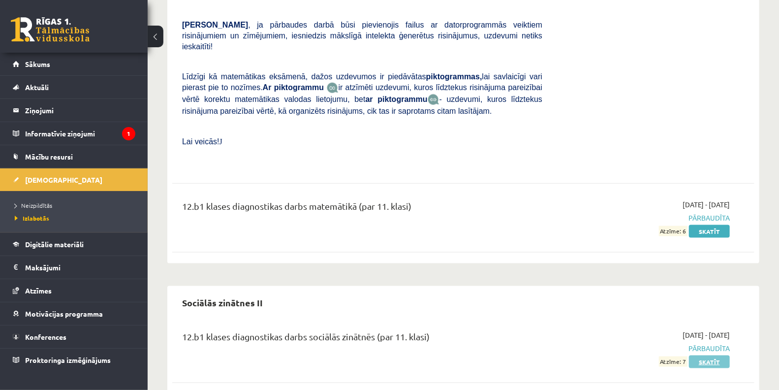
click at [710, 355] on link "Skatīt" at bounding box center [709, 361] width 41 height 13
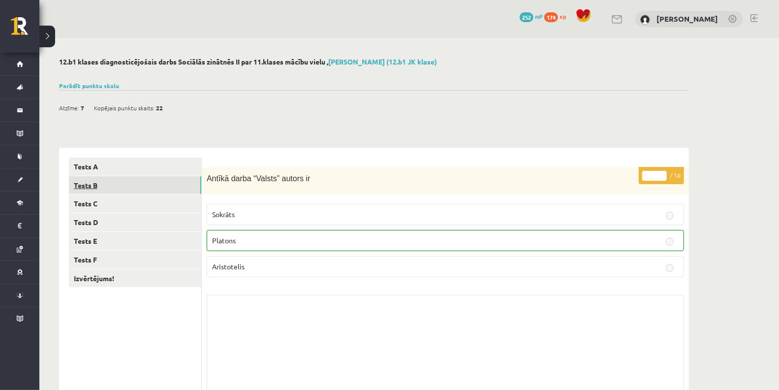
click at [138, 185] on link "Tests B" at bounding box center [135, 185] width 132 height 18
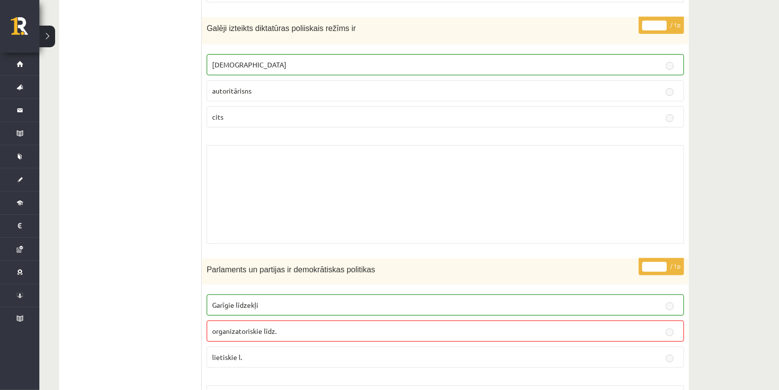
scroll to position [62, 0]
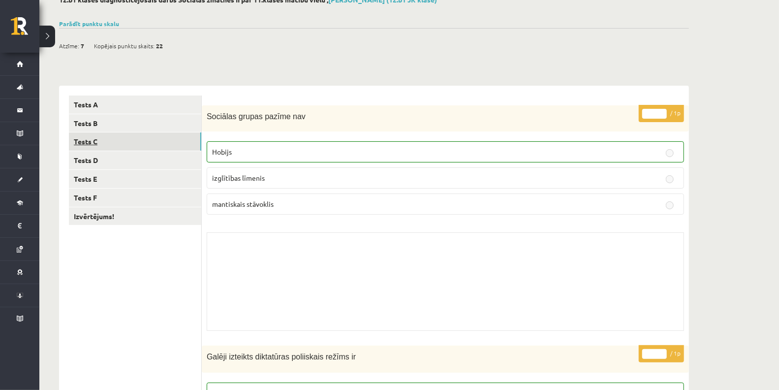
click at [146, 144] on link "Tests C" at bounding box center [135, 141] width 132 height 18
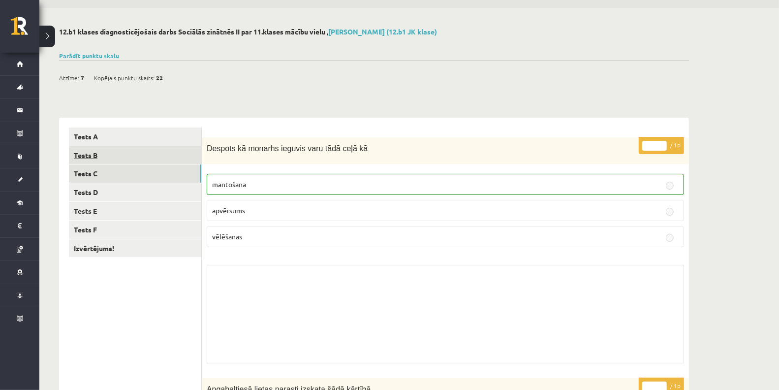
scroll to position [8, 0]
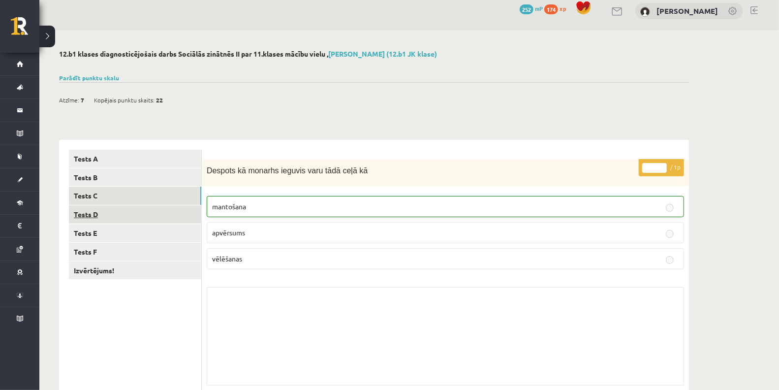
click at [112, 219] on link "Tests D" at bounding box center [135, 214] width 132 height 18
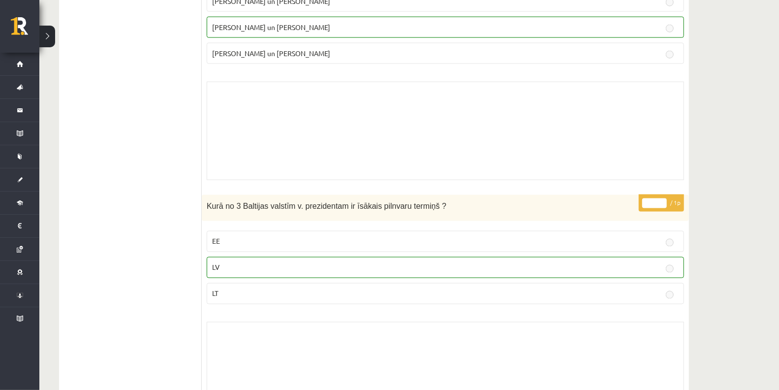
scroll to position [991, 0]
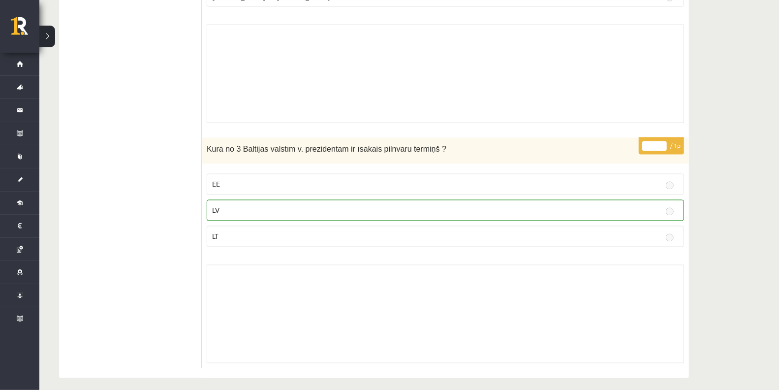
click at [370, 205] on p "LV" at bounding box center [445, 210] width 467 height 10
click at [663, 143] on p "* / 1p" at bounding box center [661, 145] width 45 height 17
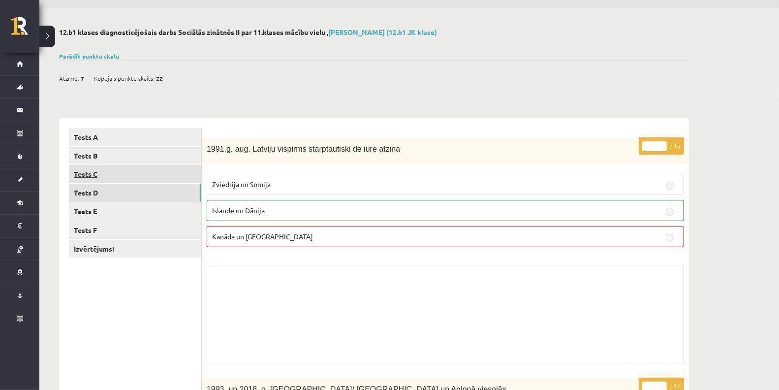
scroll to position [6, 0]
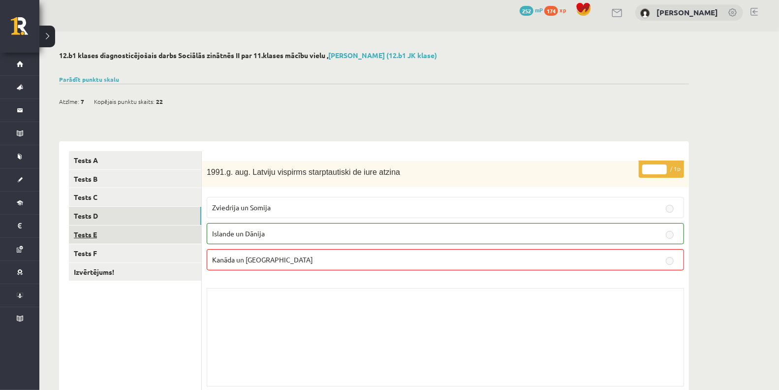
click at [139, 236] on link "Tests E" at bounding box center [135, 234] width 132 height 18
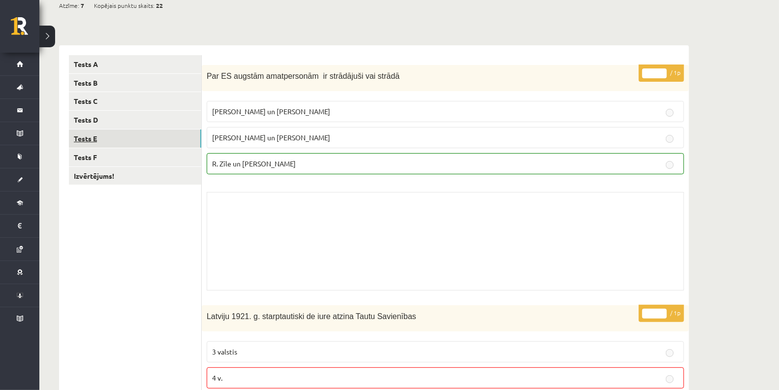
scroll to position [62, 0]
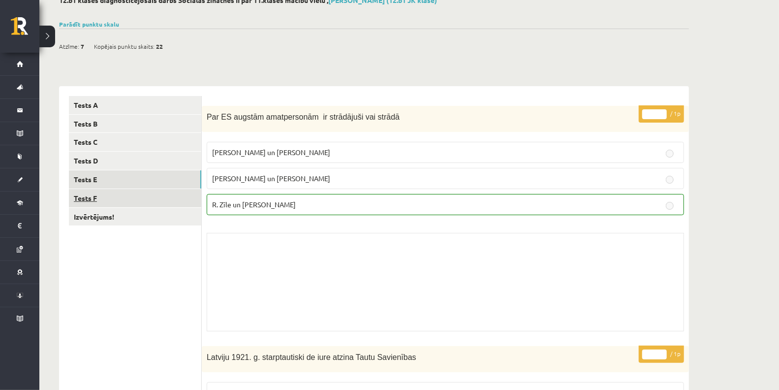
click at [112, 195] on link "Tests F" at bounding box center [135, 198] width 132 height 18
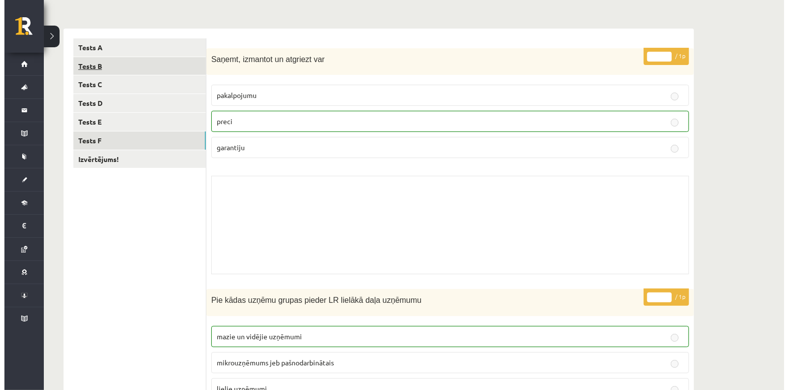
scroll to position [0, 0]
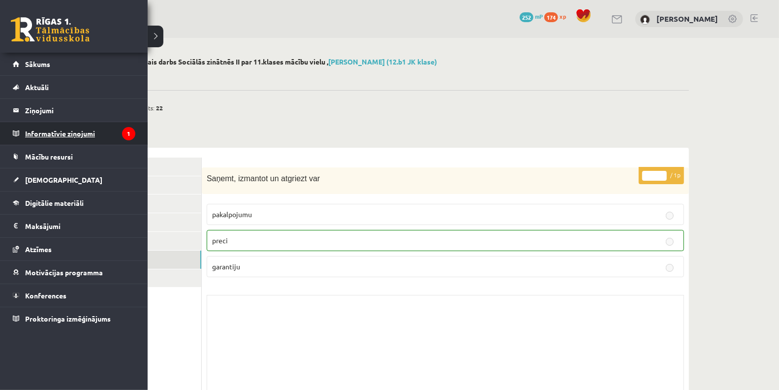
click at [91, 133] on legend "Informatīvie ziņojumi 1" at bounding box center [80, 133] width 110 height 23
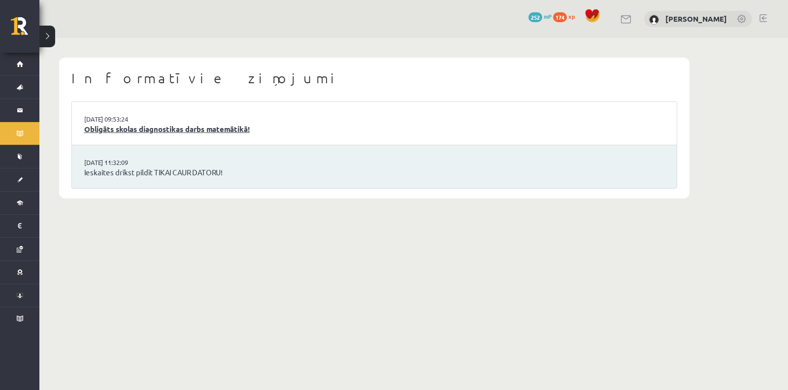
click at [91, 133] on link "Obligāts skolas diagnostikas darbs matemātikā!" at bounding box center [374, 129] width 580 height 11
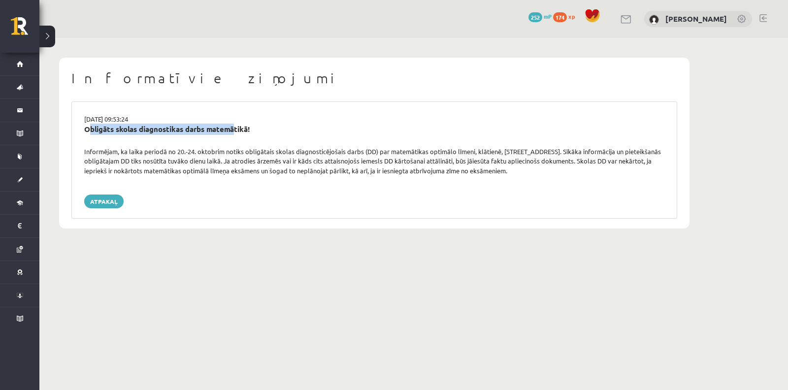
drag, startPoint x: 81, startPoint y: 127, endPoint x: 239, endPoint y: 134, distance: 157.7
click at [237, 134] on div "Obligāts skolas diagnostikas darbs matemātikā!" at bounding box center [374, 135] width 595 height 23
click at [245, 134] on div "Obligāts skolas diagnostikas darbs matemātikā!" at bounding box center [374, 135] width 595 height 23
click at [250, 132] on div "Obligāts skolas diagnostikas darbs matemātikā!" at bounding box center [374, 129] width 580 height 11
drag, startPoint x: 250, startPoint y: 131, endPoint x: 76, endPoint y: 124, distance: 173.9
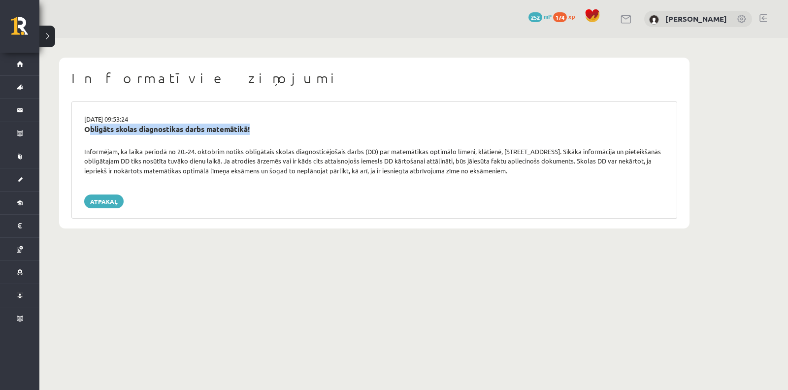
click at [77, 124] on div "Obligāts skolas diagnostikas darbs matemātikā!" at bounding box center [374, 135] width 595 height 23
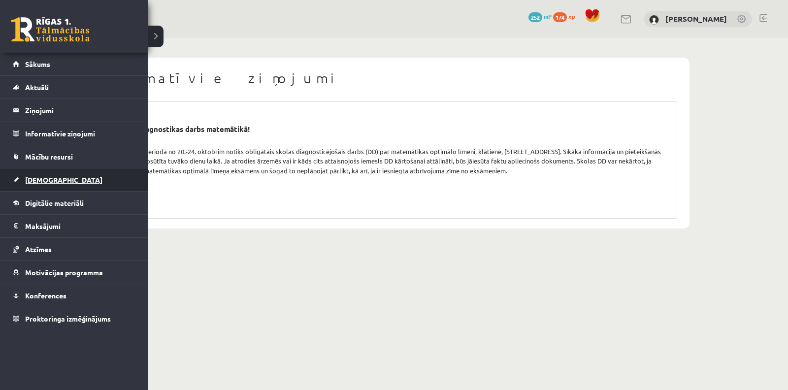
click at [54, 173] on link "[DEMOGRAPHIC_DATA]" at bounding box center [74, 179] width 123 height 23
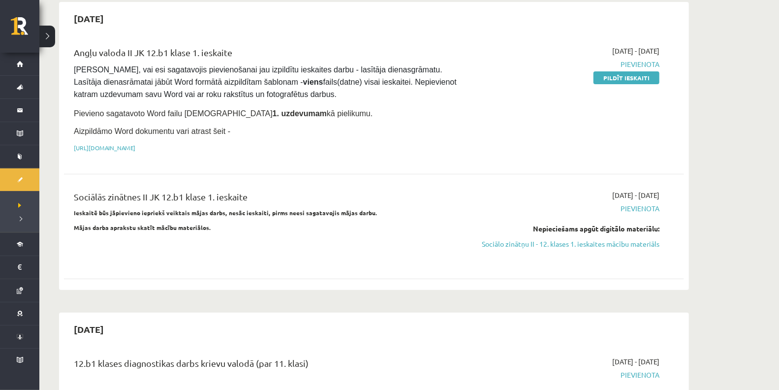
scroll to position [55, 0]
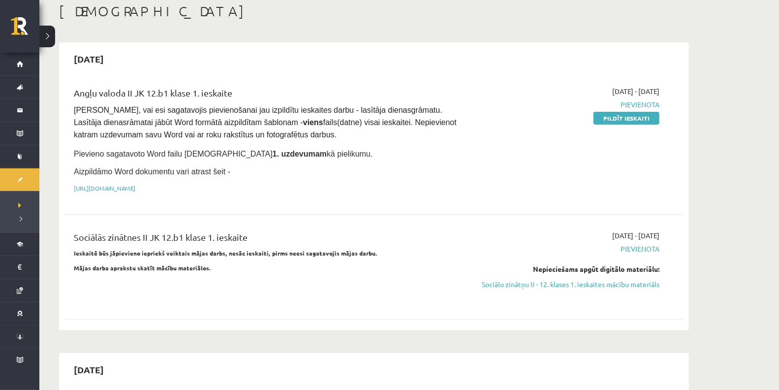
click at [555, 288] on div "[DATE] - [DATE] [GEOGRAPHIC_DATA] Nepieciešams apgūt digitālo materiālu: Sociāl…" at bounding box center [567, 266] width 200 height 73
click at [547, 284] on link "Sociālo zinātņu II - 12. klases 1. ieskaites mācību materiāls" at bounding box center [567, 284] width 186 height 10
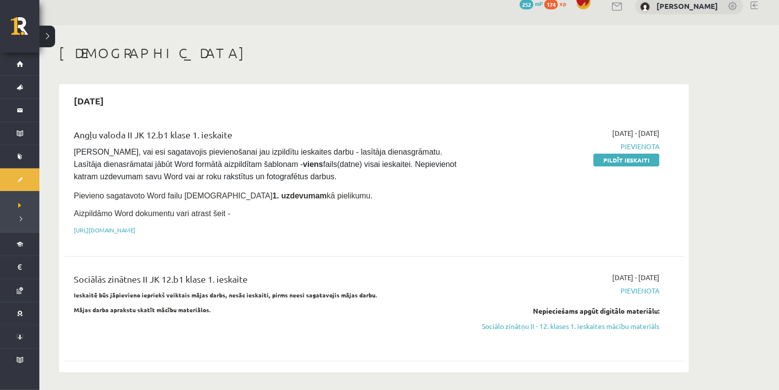
scroll to position [0, 0]
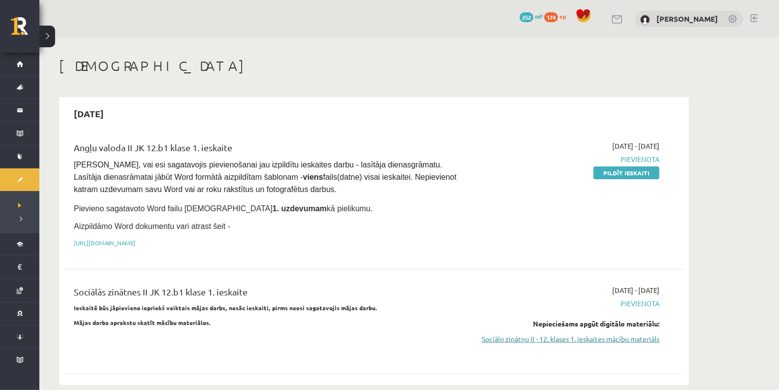
click at [585, 334] on link "Sociālo zinātņu II - 12. klases 1. ieskaites mācību materiāls" at bounding box center [567, 339] width 186 height 10
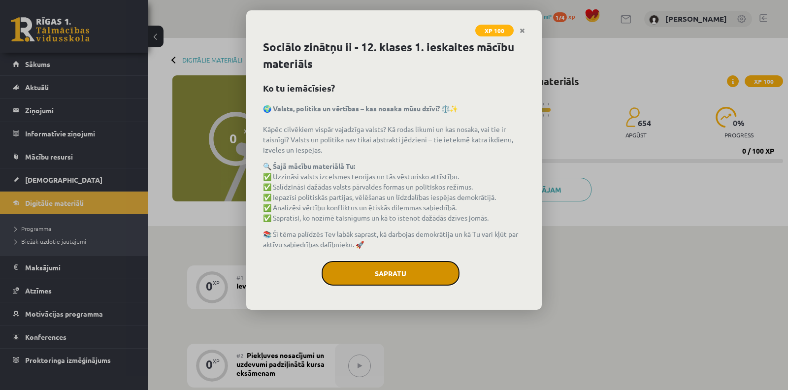
click at [436, 277] on button "Sapratu" at bounding box center [390, 273] width 138 height 25
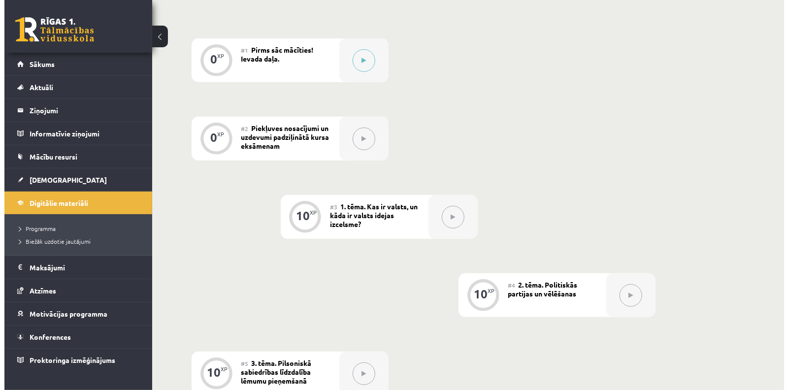
scroll to position [194, 0]
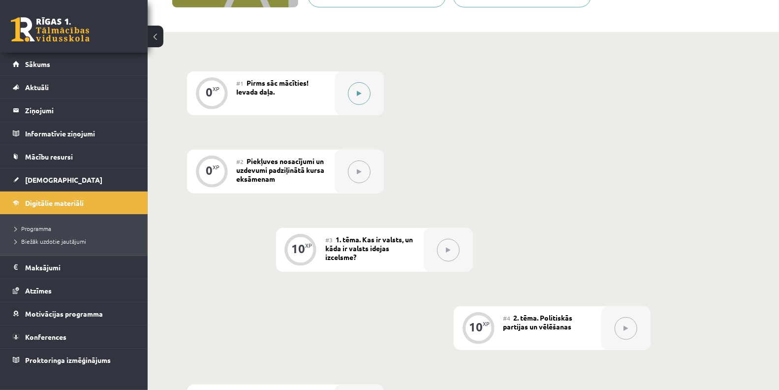
click at [378, 97] on div at bounding box center [359, 93] width 49 height 44
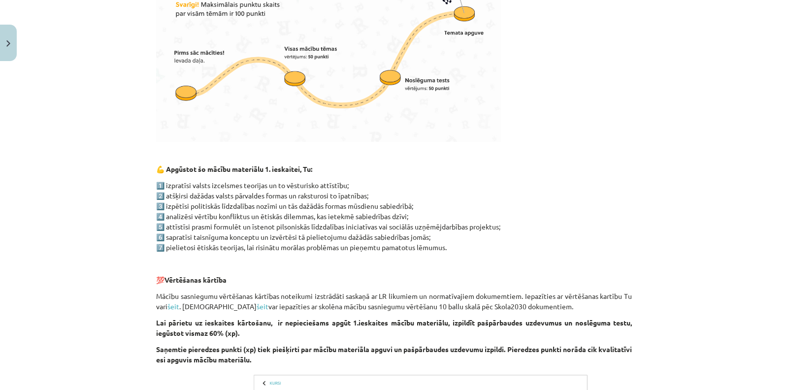
scroll to position [492, 0]
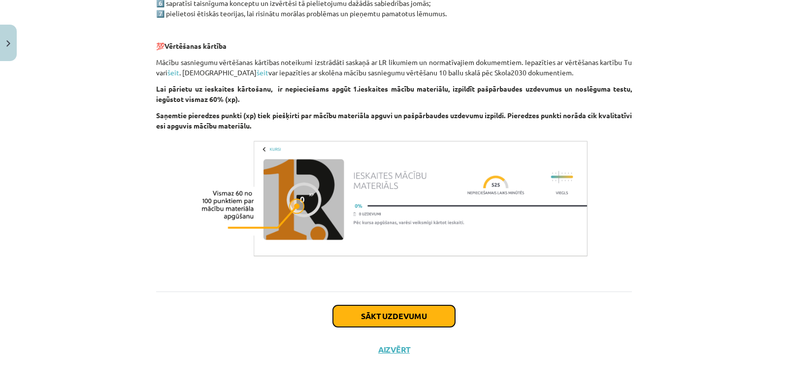
click at [431, 309] on button "Sākt uzdevumu" at bounding box center [394, 316] width 122 height 22
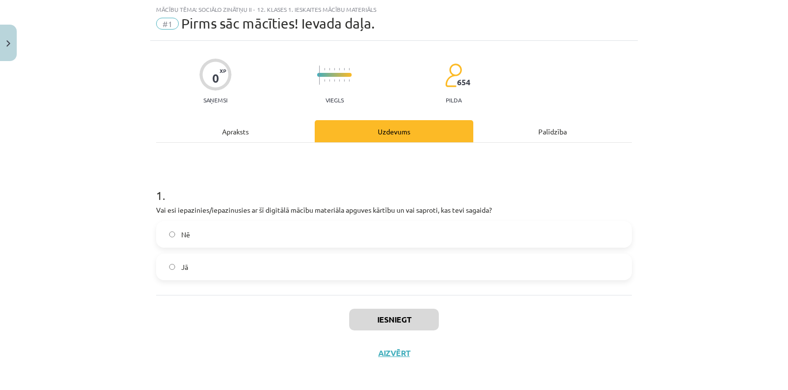
click at [477, 229] on label "Nē" at bounding box center [394, 234] width 474 height 25
click at [458, 256] on label "Jā" at bounding box center [394, 266] width 474 height 25
click at [395, 321] on button "Iesniegt" at bounding box center [394, 320] width 90 height 22
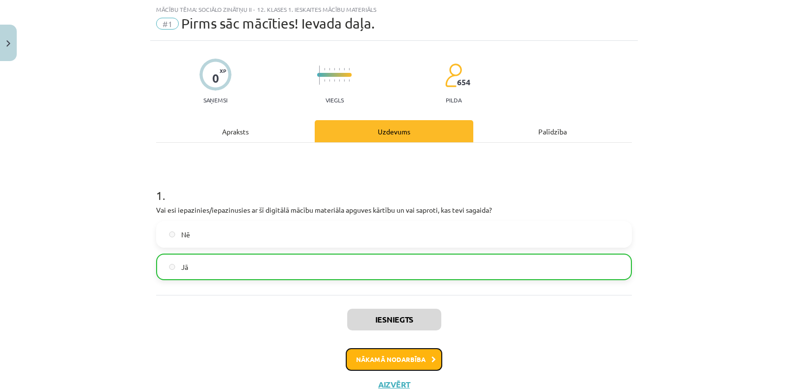
click at [402, 348] on button "Nākamā nodarbība" at bounding box center [394, 359] width 96 height 23
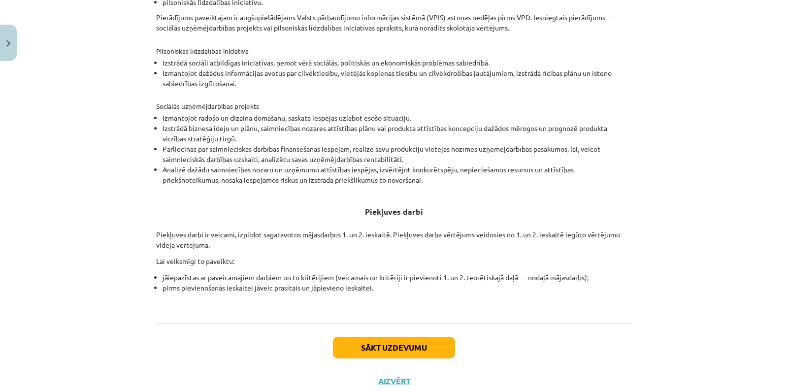
scroll to position [298, 0]
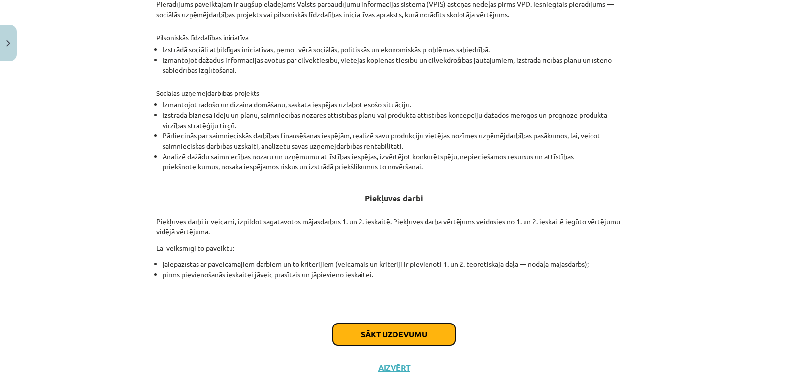
click at [373, 325] on button "Sākt uzdevumu" at bounding box center [394, 334] width 122 height 22
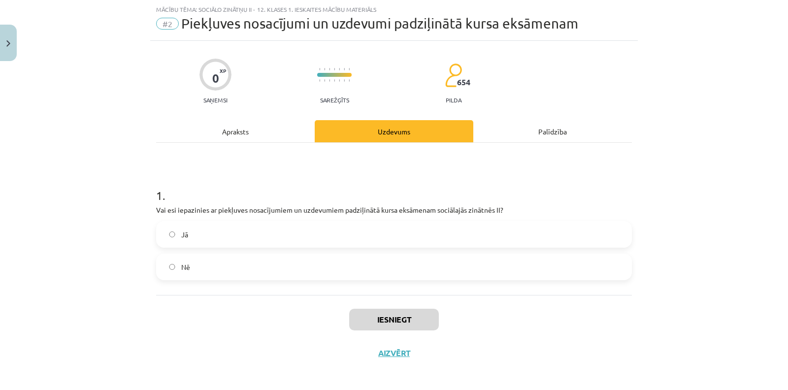
click at [235, 232] on label "Jā" at bounding box center [394, 234] width 474 height 25
click at [388, 319] on button "Iesniegt" at bounding box center [394, 320] width 90 height 22
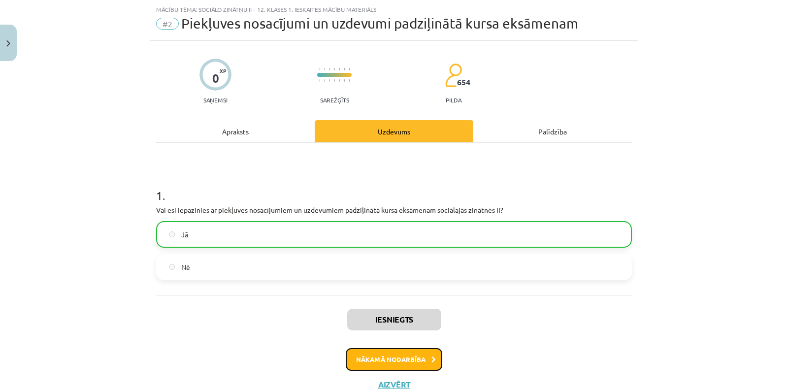
click at [409, 350] on button "Nākamā nodarbība" at bounding box center [394, 359] width 96 height 23
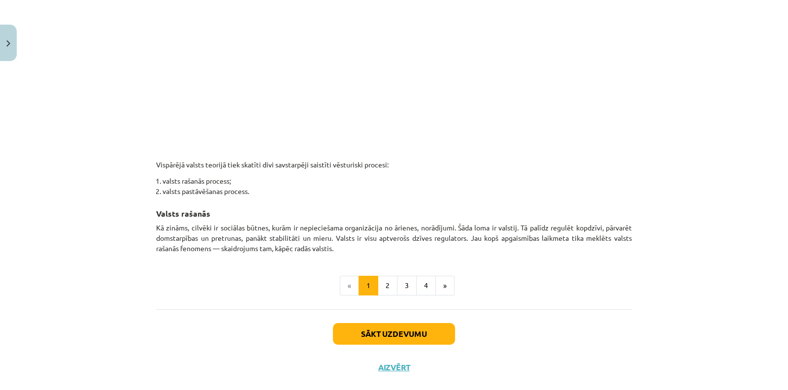
scroll to position [521, 0]
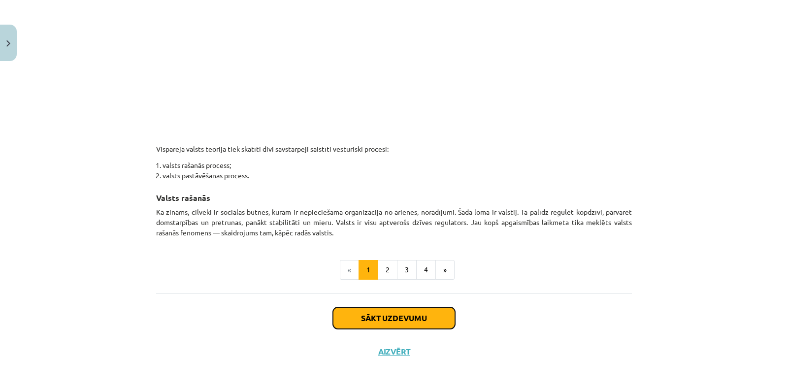
click at [433, 309] on button "Sākt uzdevumu" at bounding box center [394, 318] width 122 height 22
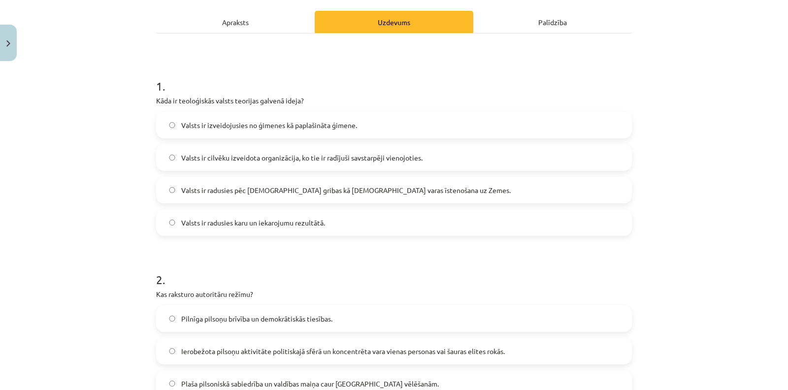
scroll to position [101, 0]
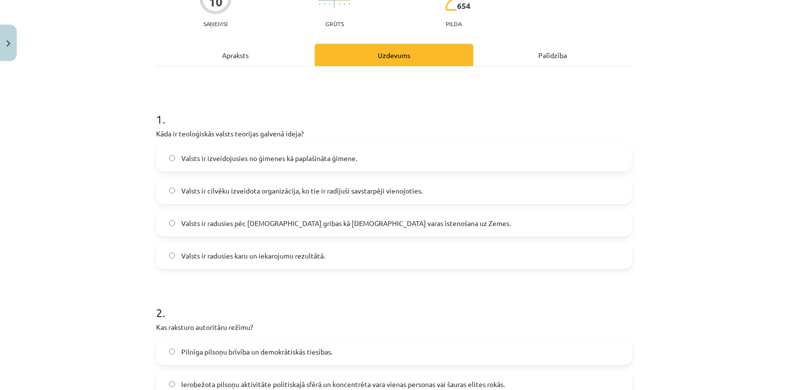
click at [193, 218] on span "Valsts ir radusies pēc [DEMOGRAPHIC_DATA] gribas kā [DEMOGRAPHIC_DATA] varas īs…" at bounding box center [345, 223] width 329 height 10
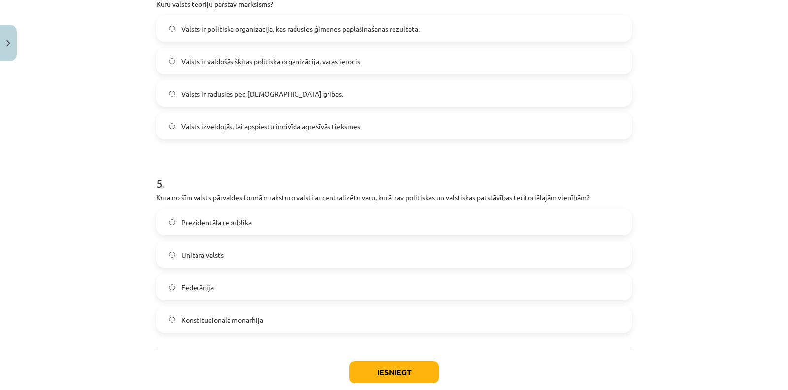
scroll to position [812, 0]
click at [216, 254] on span "Unitāra valsts" at bounding box center [202, 253] width 42 height 10
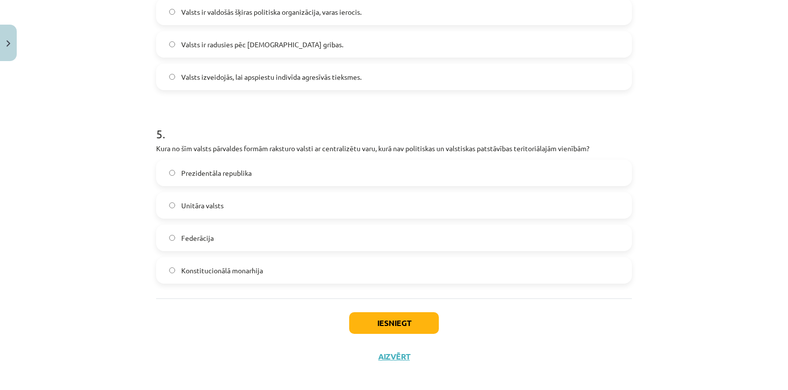
scroll to position [867, 0]
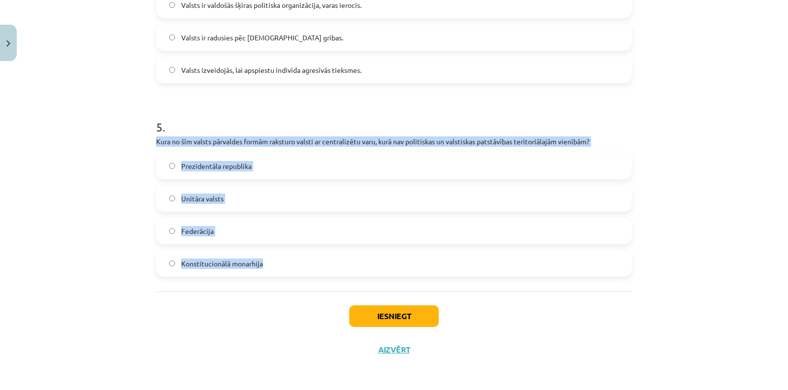
drag, startPoint x: 151, startPoint y: 141, endPoint x: 311, endPoint y: 259, distance: 198.6
click at [311, 259] on div "Mācību tēma: Sociālo zinātņu ii - 12. klases 1. ieskaites mācību materiāls #3 1…" at bounding box center [394, 195] width 788 height 390
copy div "Kura no šīm valsts pārvaldes formām raksturo valsti ar centralizētu varu, kurā …"
click at [122, 142] on div "Mācību tēma: Sociālo zinātņu ii - 12. klases 1. ieskaites mācību materiāls #3 1…" at bounding box center [394, 195] width 788 height 390
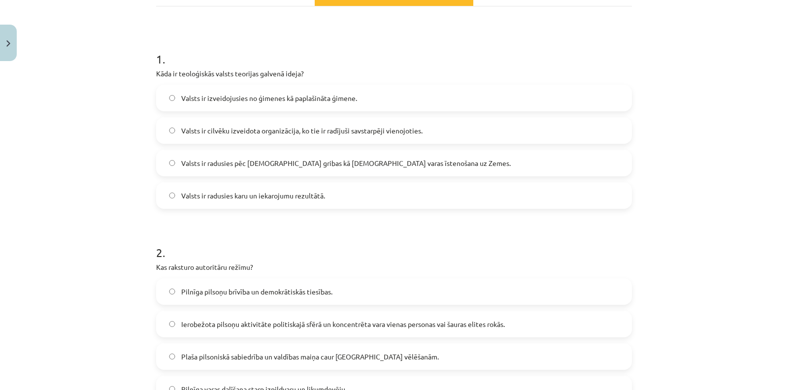
scroll to position [46, 0]
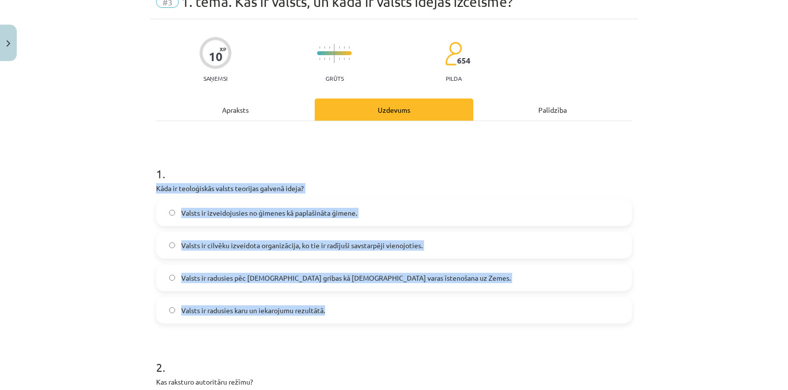
drag, startPoint x: 130, startPoint y: 181, endPoint x: 372, endPoint y: 310, distance: 273.7
click at [372, 310] on div "Mācību tēma: Sociālo zinātņu ii - 12. klases 1. ieskaites mācību materiāls #3 1…" at bounding box center [394, 195] width 788 height 390
copy div "Kāda ir teoloģiskās valsts teorijas galvenā ideja? Valsts ir izveidojusies no ģ…"
click at [30, 220] on div "Mācību tēma: Sociālo zinātņu ii - 12. klases 1. ieskaites mācību materiāls #3 1…" at bounding box center [394, 195] width 788 height 390
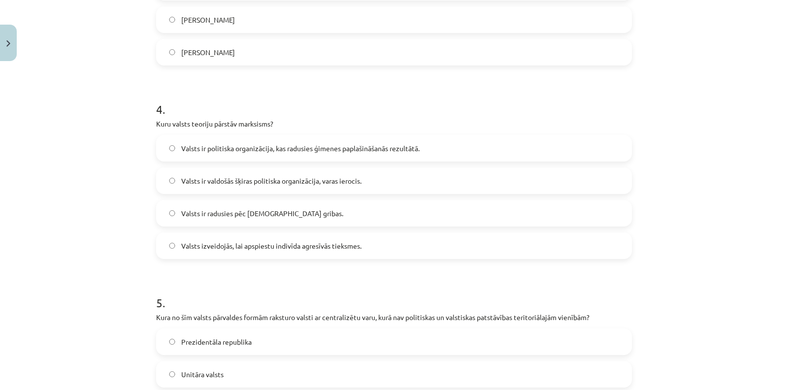
scroll to position [702, 0]
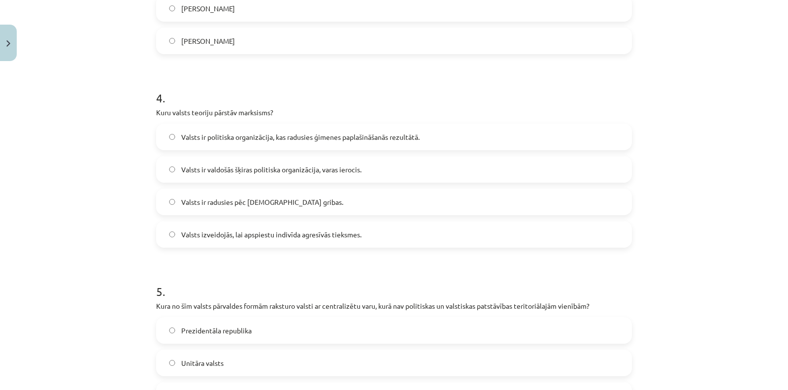
click at [159, 231] on label "Valsts izveidojās, lai apspiestu indivīda agresīvās tieksmes." at bounding box center [394, 234] width 474 height 25
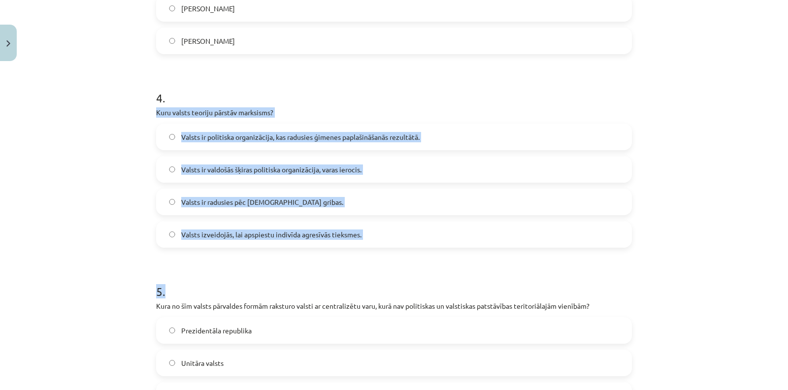
drag, startPoint x: 144, startPoint y: 107, endPoint x: 370, endPoint y: 252, distance: 268.7
click at [370, 252] on div "Mācību tēma: Sociālo zinātņu ii - 12. klases 1. ieskaites mācību materiāls #3 1…" at bounding box center [394, 195] width 788 height 390
drag, startPoint x: 377, startPoint y: 244, endPoint x: 136, endPoint y: 105, distance: 277.4
click at [136, 105] on div "Mācību tēma: Sociālo zinātņu ii - 12. klases 1. ieskaites mācību materiāls #3 1…" at bounding box center [394, 195] width 788 height 390
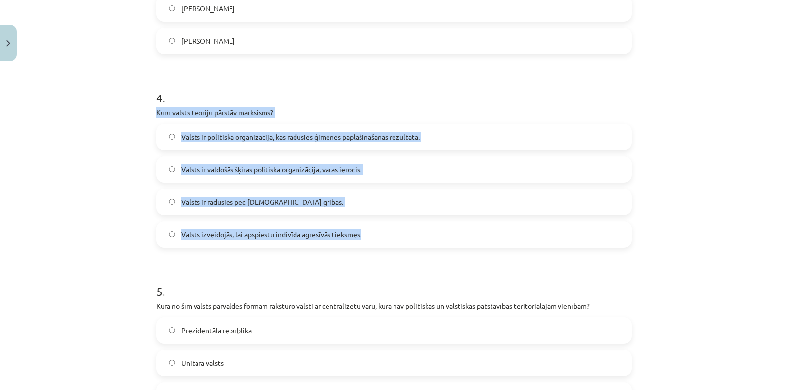
copy div "Kuru valsts teoriju pārstāv marksisms? Valsts ir politiska organizācija, kas ra…"
click at [45, 227] on div "Mācību tēma: Sociālo zinātņu ii - 12. klases 1. ieskaites mācību materiāls #3 1…" at bounding box center [394, 195] width 788 height 390
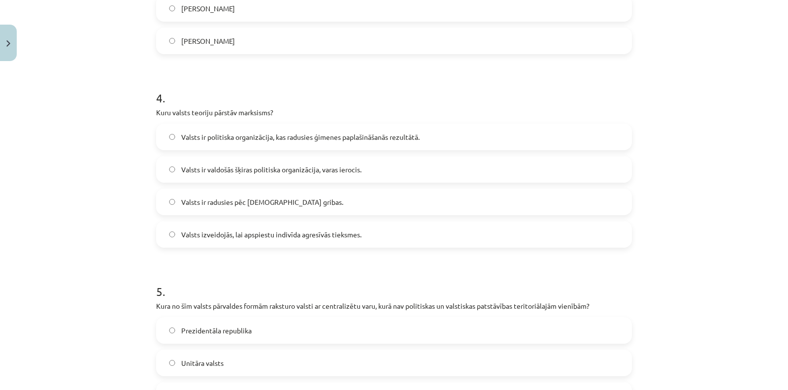
click at [158, 165] on label "Valsts ir valdošās šķiras politiska organizācija, varas ierocis." at bounding box center [394, 169] width 474 height 25
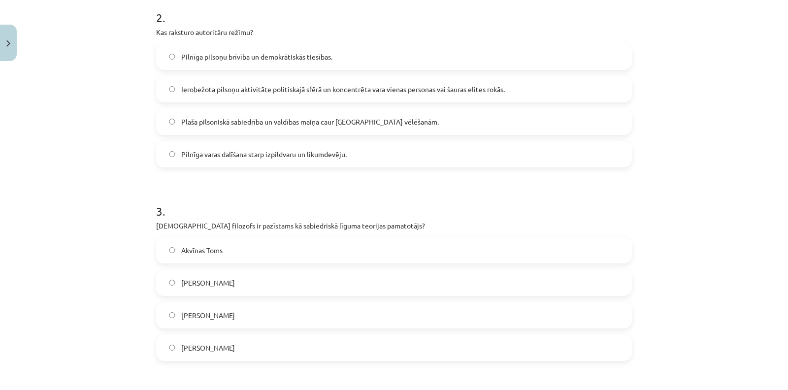
scroll to position [375, 0]
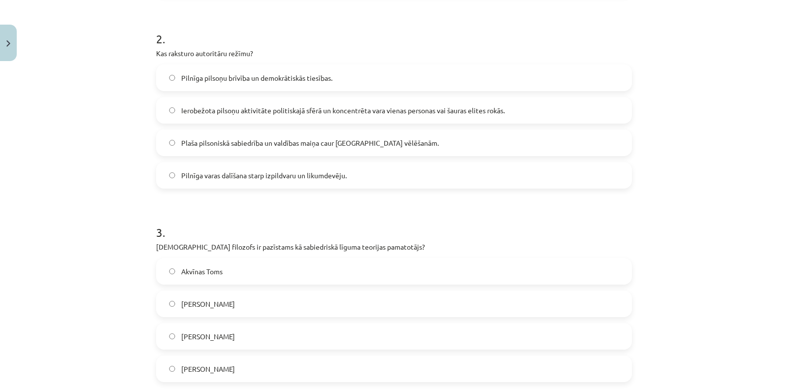
click at [182, 138] on span "Plaša pilsoniskā sabiedrība un valdības maiņa caur [GEOGRAPHIC_DATA] vēlēšanām." at bounding box center [309, 143] width 257 height 10
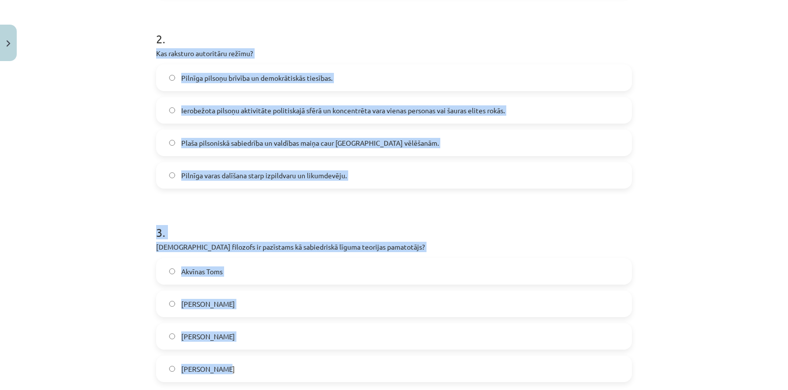
drag, startPoint x: 144, startPoint y: 53, endPoint x: 402, endPoint y: 355, distance: 398.0
click at [402, 355] on div "Mācību tēma: Sociālo zinātņu ii - 12. klases 1. ieskaites mācību materiāls #3 1…" at bounding box center [394, 195] width 788 height 390
copy form "Kas raksturo autoritāru režīmu? Pilnīga pilsoņu brīvība un demokrātiskās tiesīb…"
click at [248, 103] on label "Ierobežota pilsoņu aktivitāte politiskajā sfērā un koncentrēta vara vienas pers…" at bounding box center [394, 110] width 474 height 25
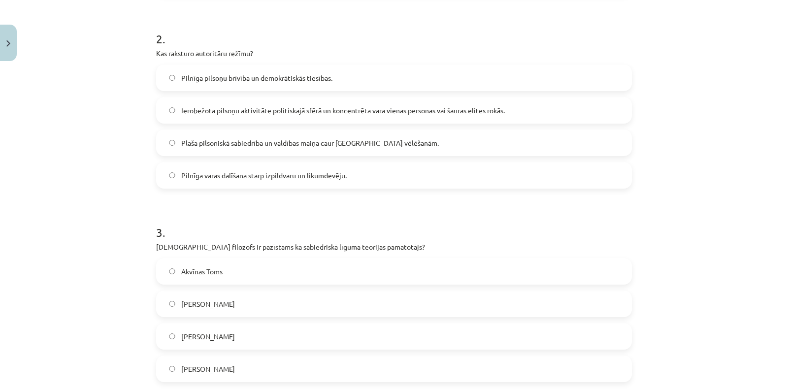
click at [222, 370] on label "[PERSON_NAME]" at bounding box center [394, 368] width 474 height 25
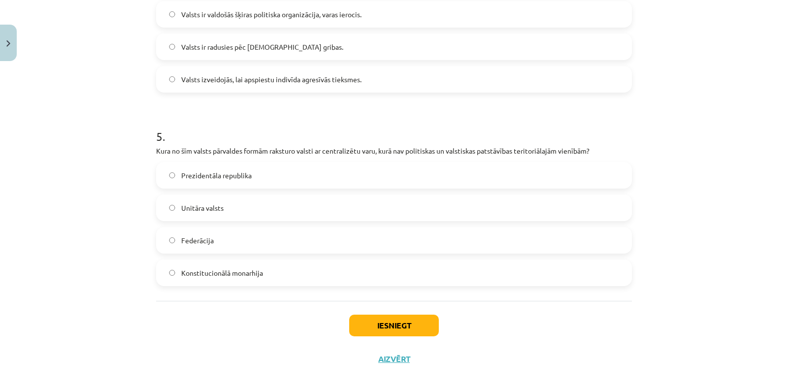
scroll to position [867, 0]
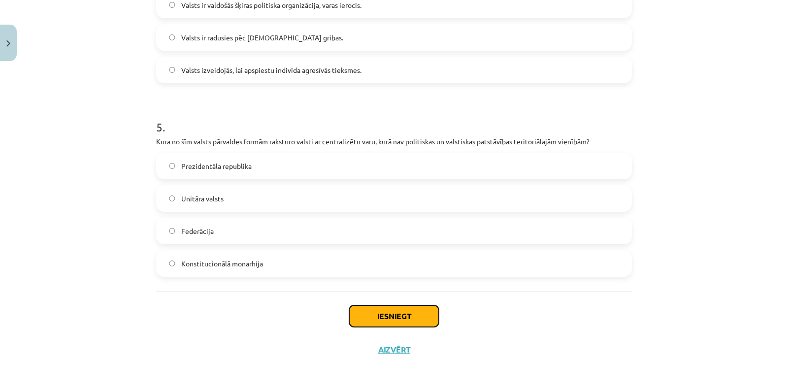
click at [380, 316] on button "Iesniegt" at bounding box center [394, 316] width 90 height 22
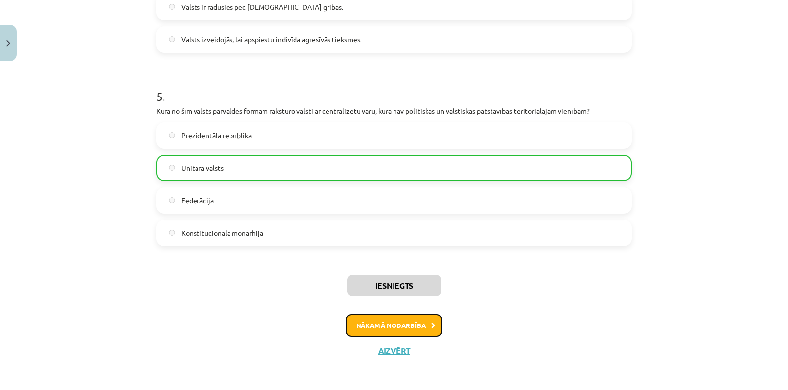
click at [385, 316] on button "Nākamā nodarbība" at bounding box center [394, 325] width 96 height 23
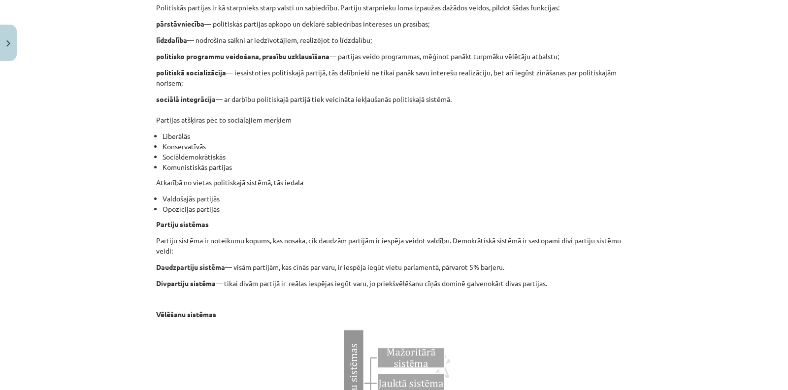
scroll to position [602, 0]
